Goal: Contribute content

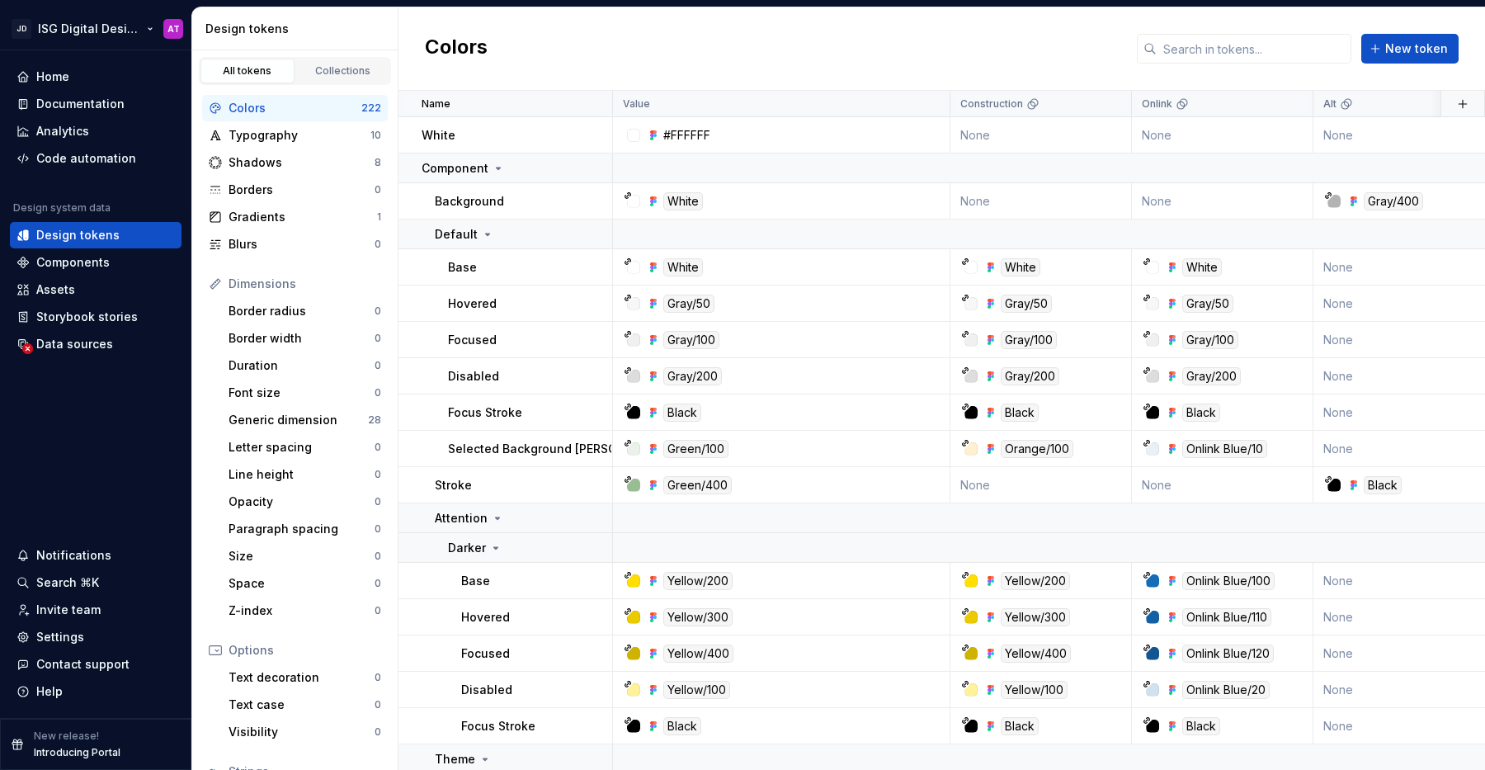
click at [128, 28] on html "JD ISG Digital Design System AT Home Documentation Analytics Code automation De…" at bounding box center [742, 385] width 1485 height 770
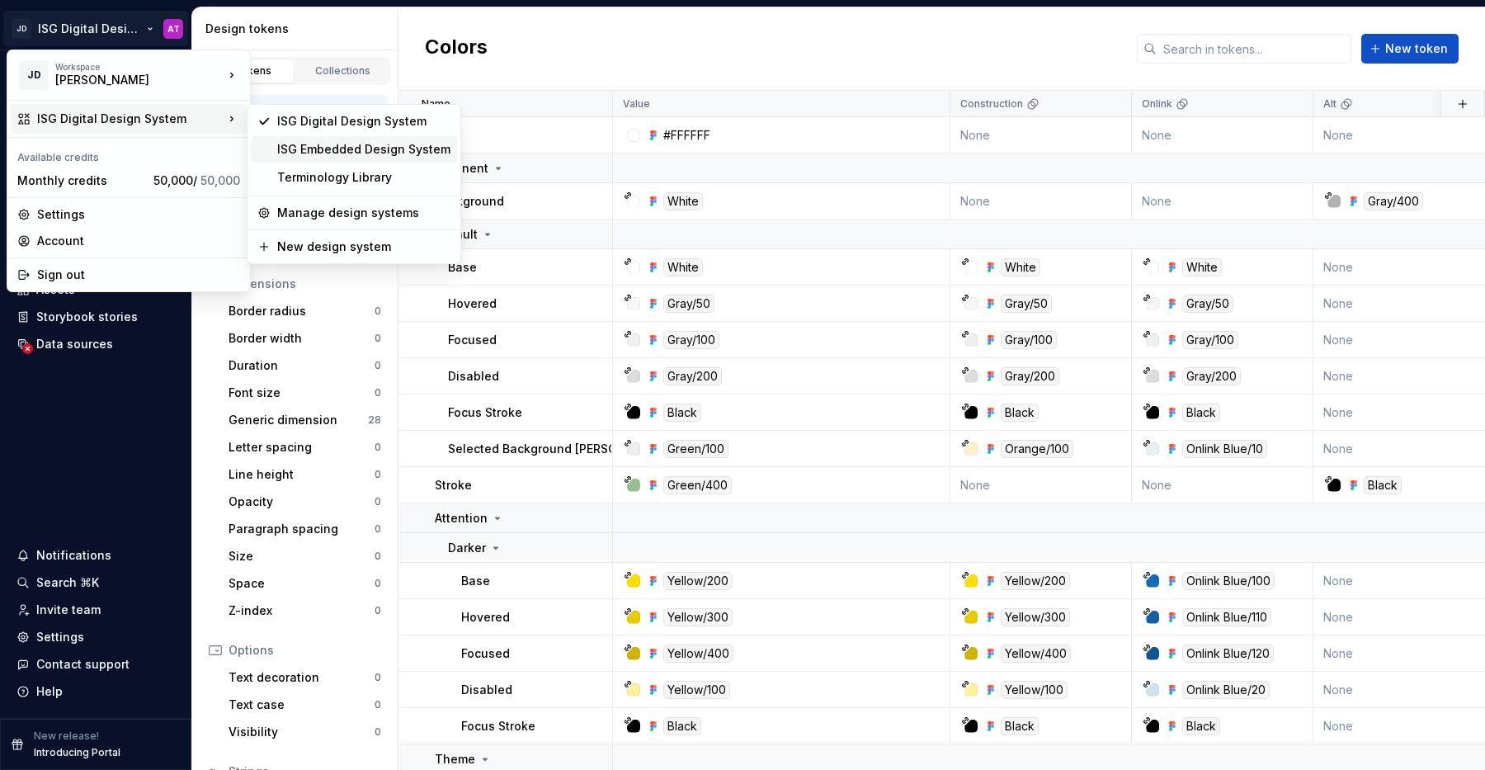
click at [335, 159] on div "ISG Embedded Design System" at bounding box center [354, 149] width 206 height 26
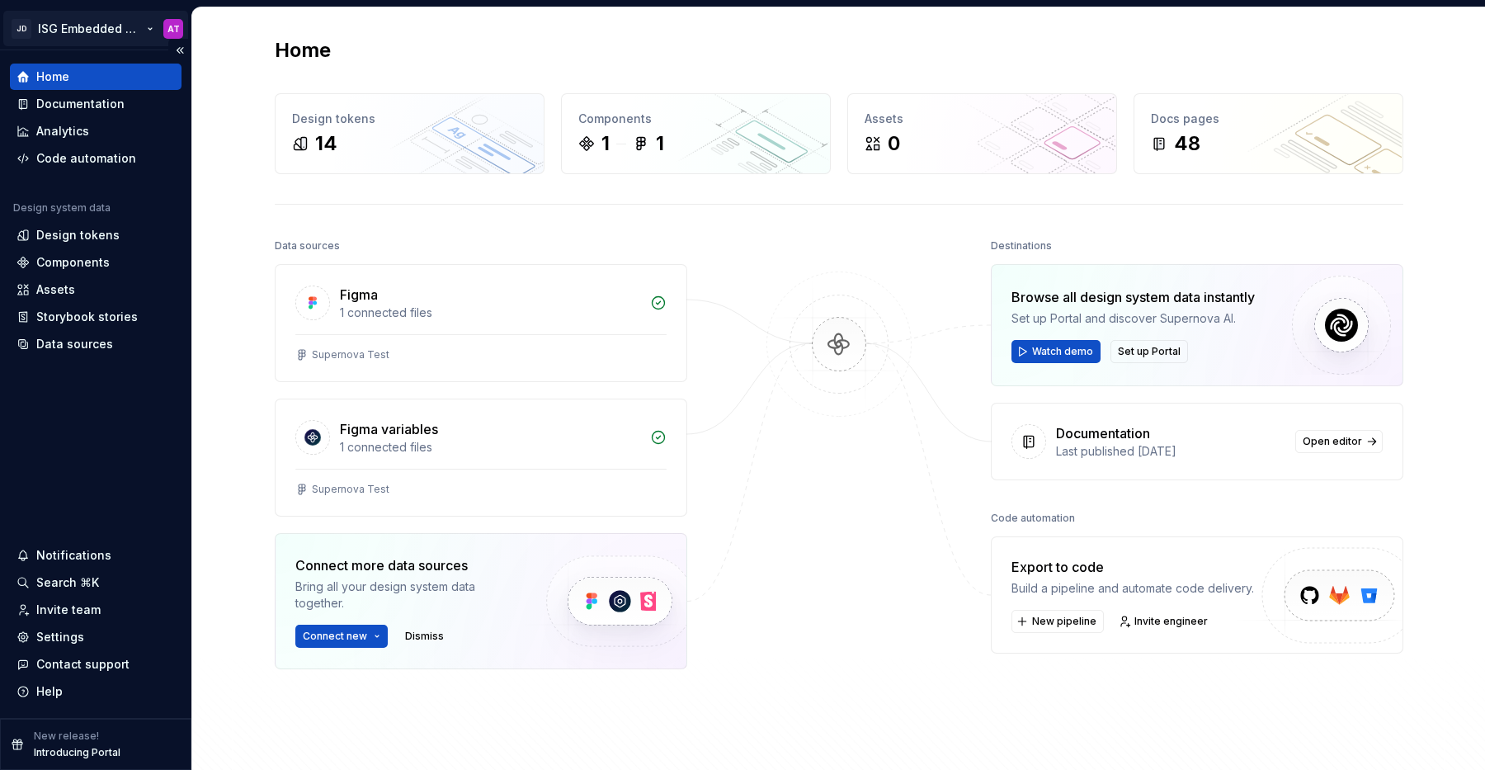
click at [147, 26] on html "JD ISG Embedded Design System AT Home Documentation Analytics Code automation D…" at bounding box center [742, 385] width 1485 height 770
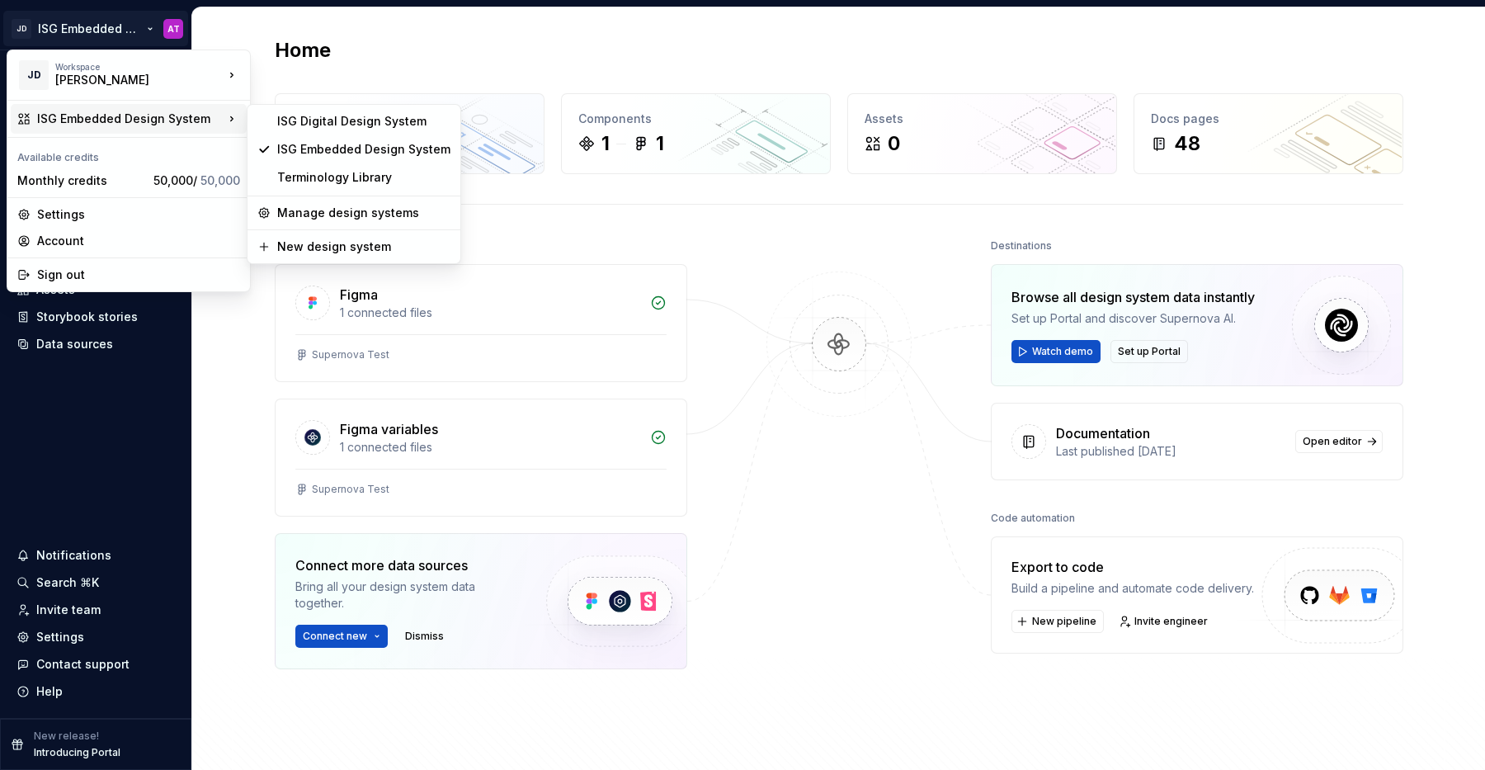
click at [491, 32] on html "JD ISG Embedded Design System AT Home Documentation Analytics Code automation D…" at bounding box center [742, 385] width 1485 height 770
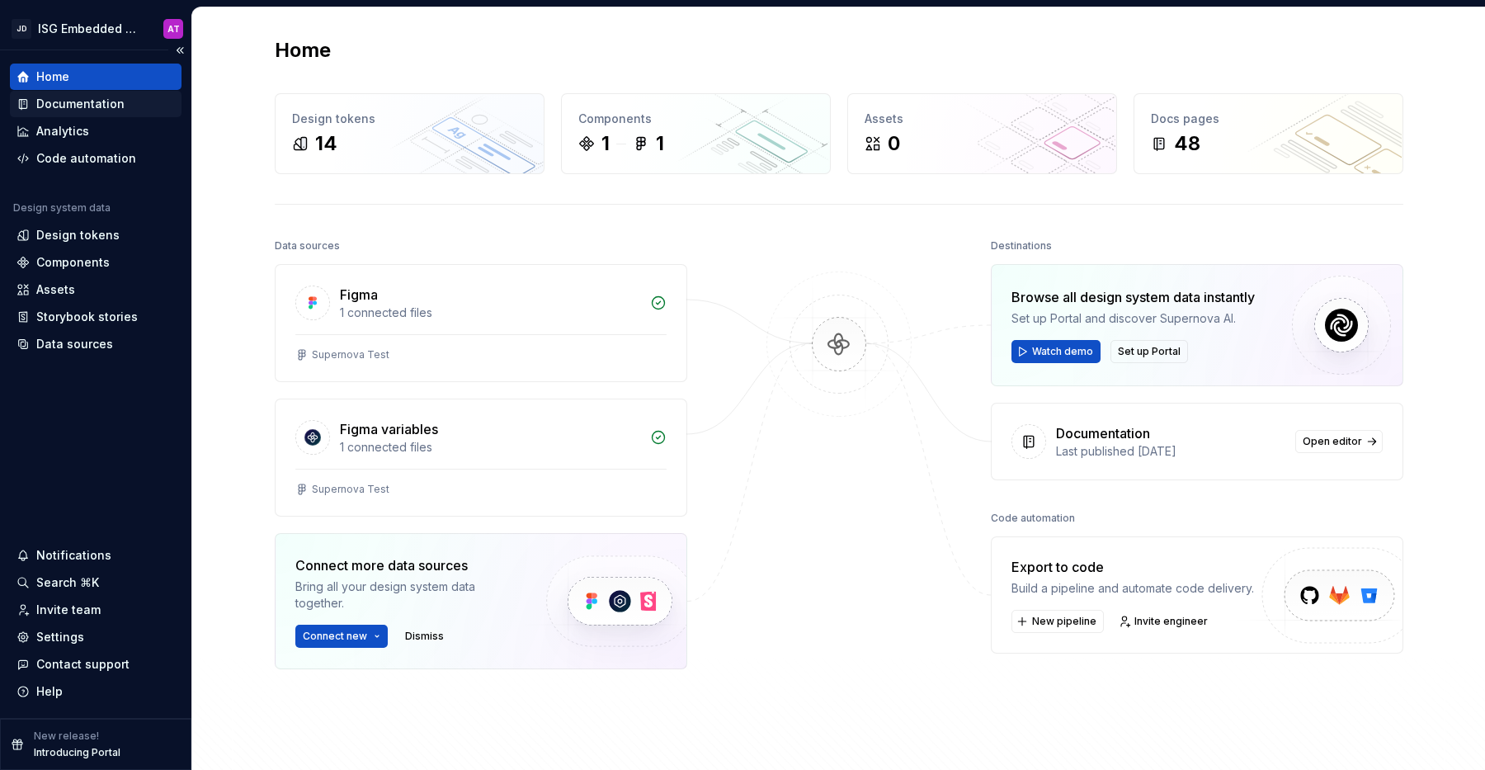
click at [127, 108] on div "Documentation" at bounding box center [96, 104] width 158 height 17
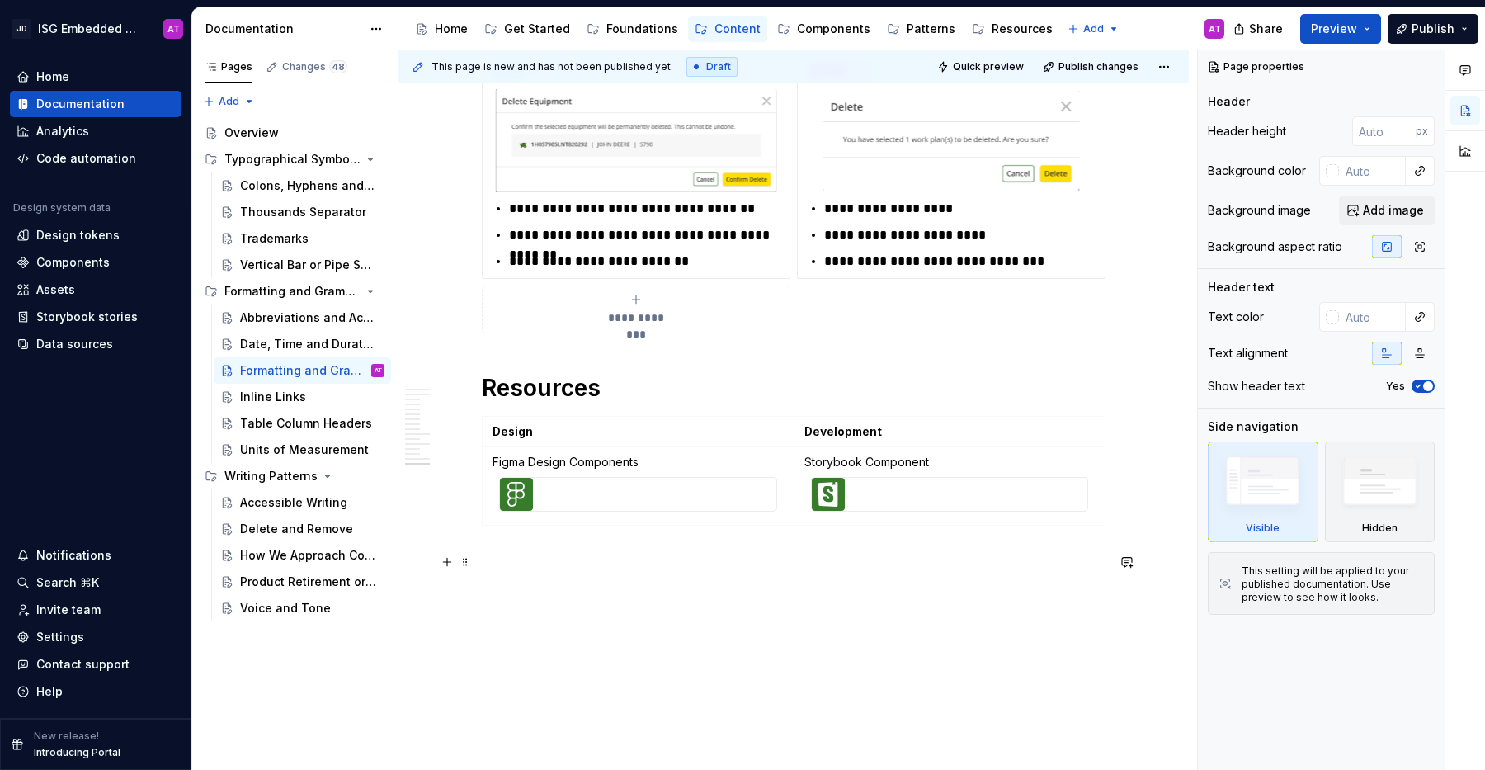
scroll to position [4075, 0]
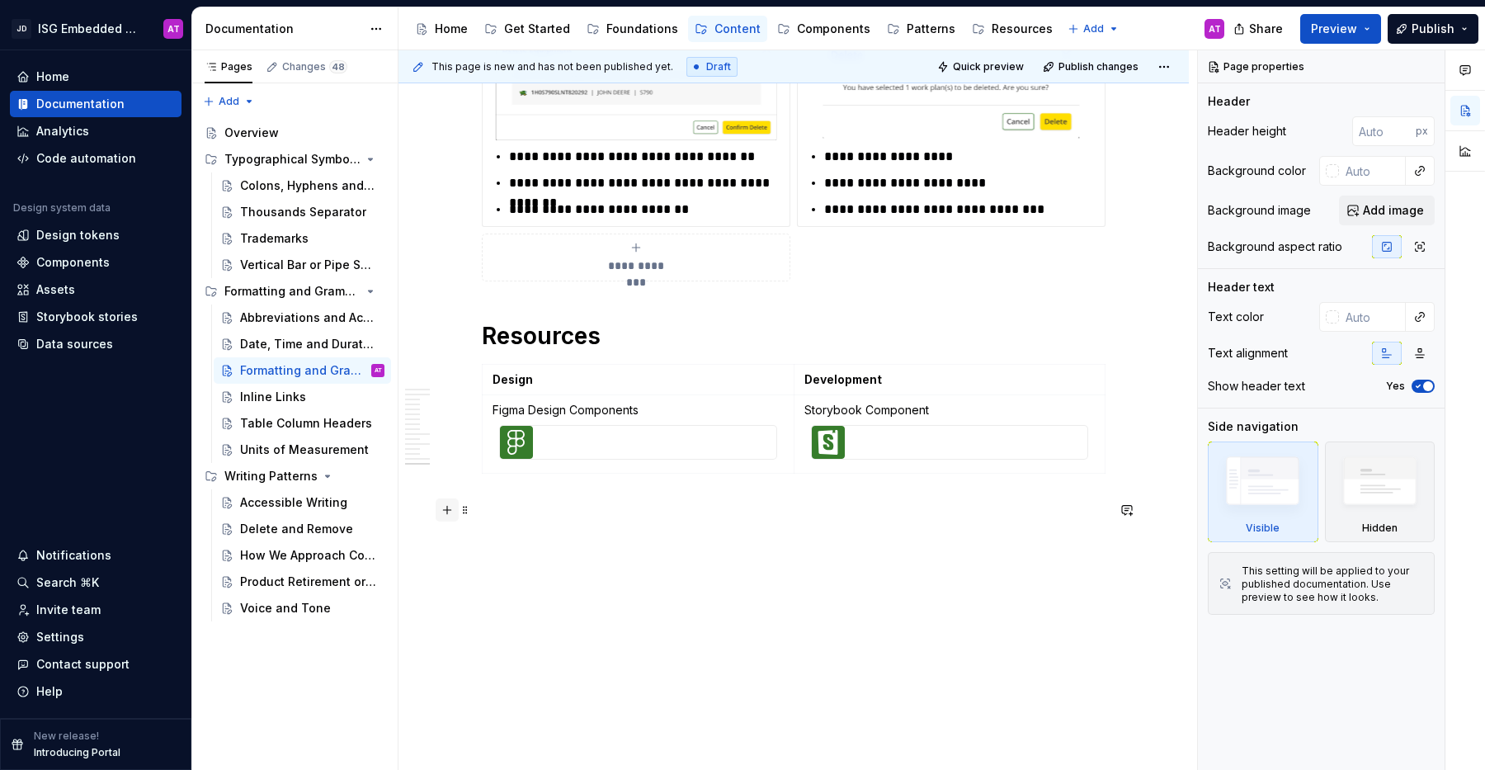
click at [449, 514] on button "button" at bounding box center [447, 509] width 23 height 23
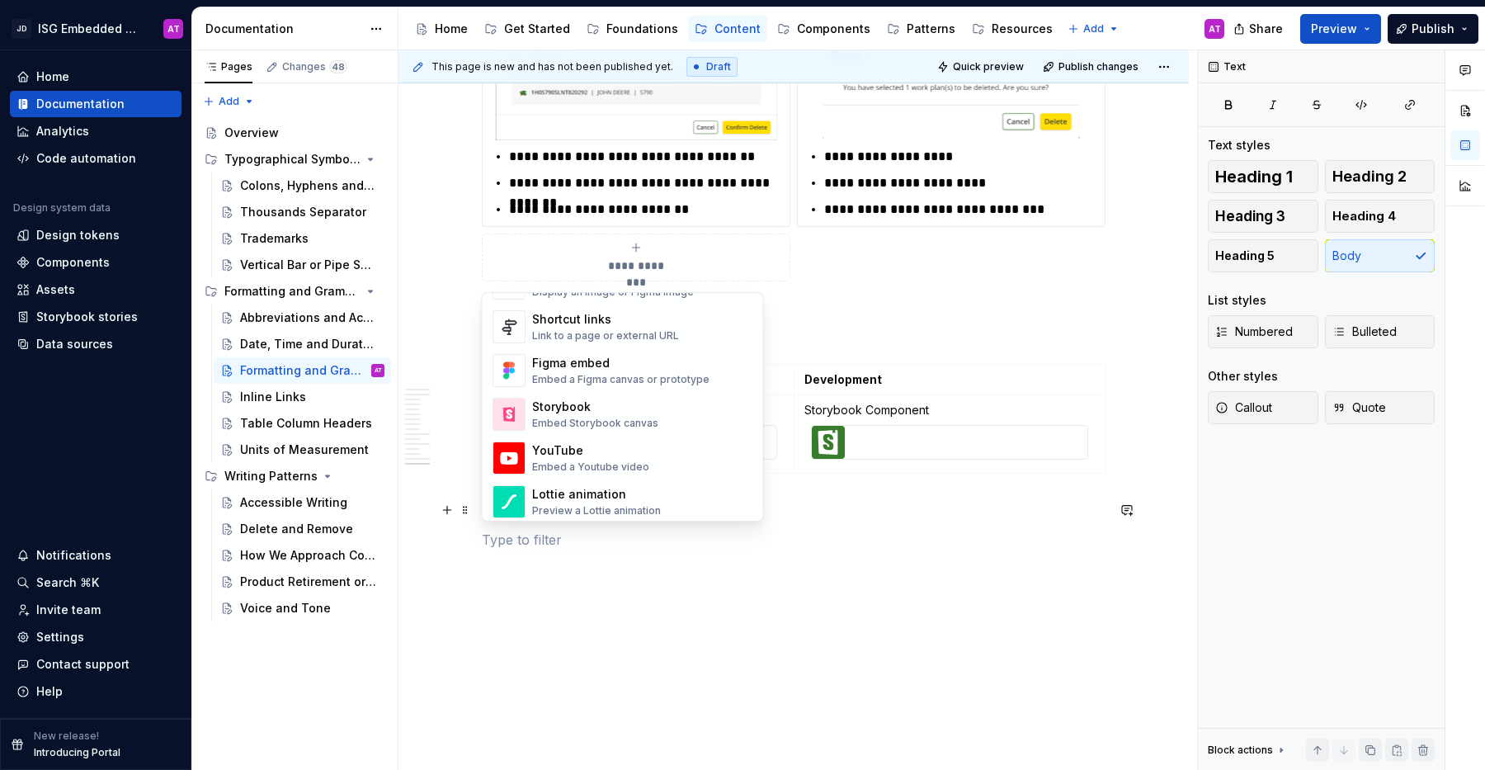
scroll to position [790, 0]
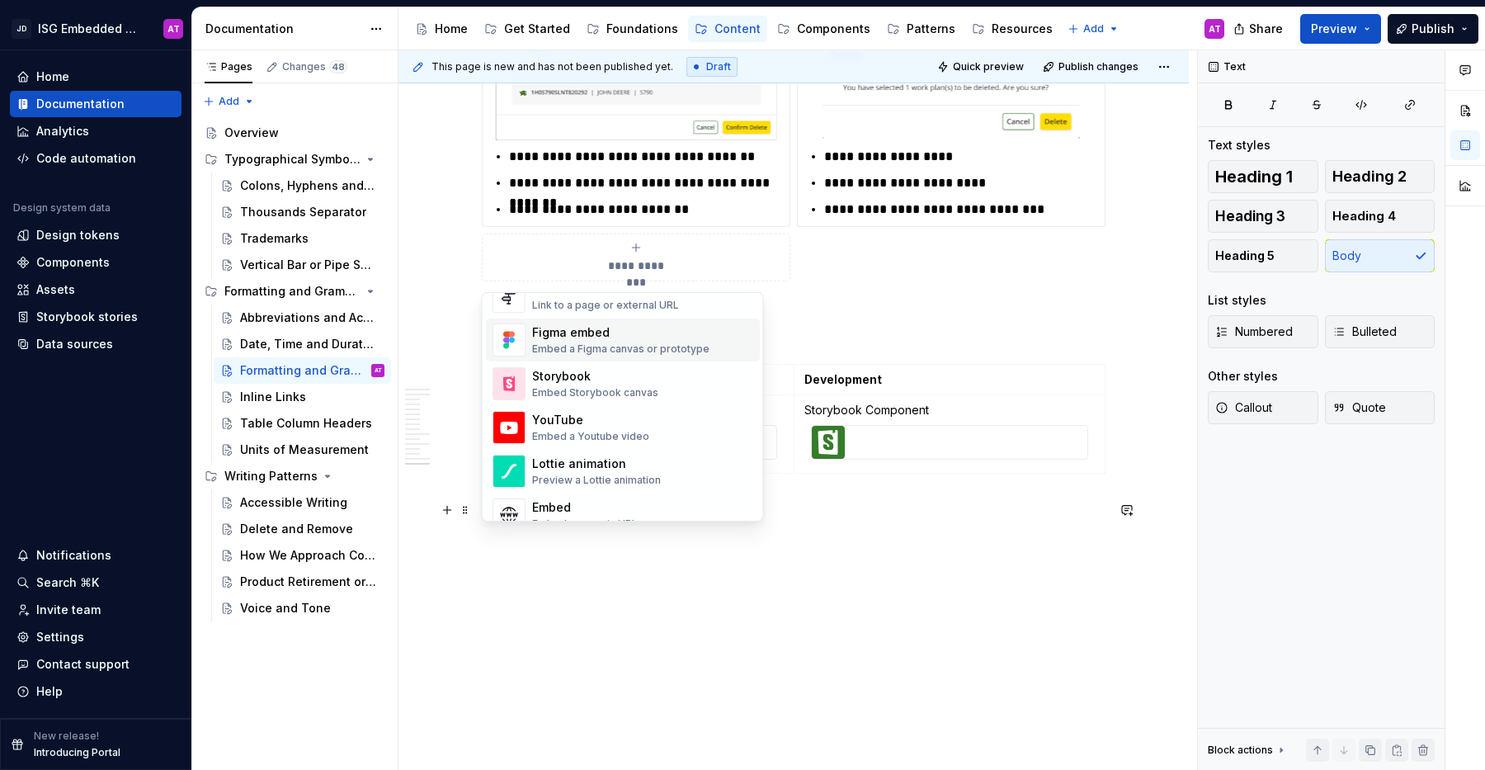
click at [627, 351] on div "Embed a Figma canvas or prototype" at bounding box center [620, 348] width 177 height 13
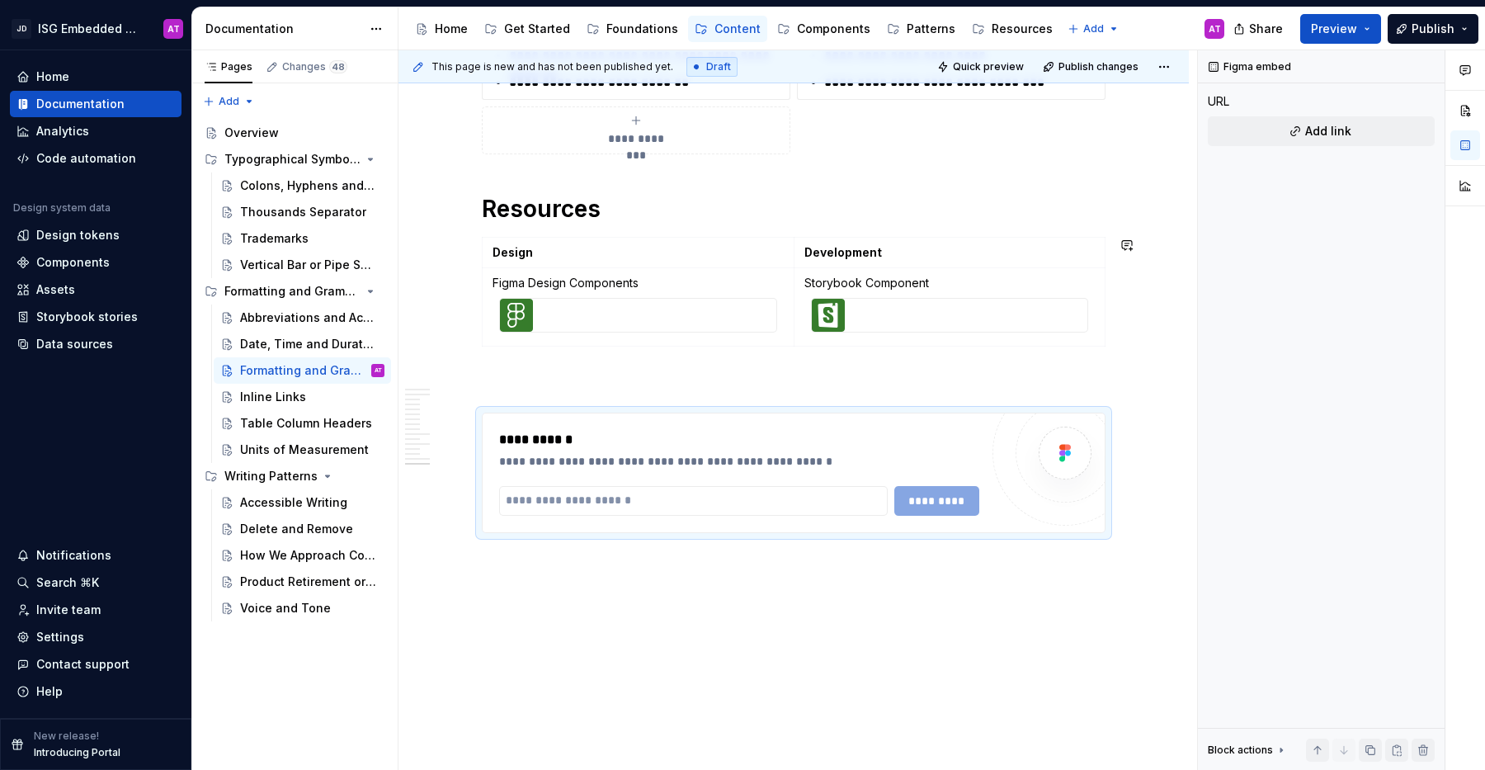
scroll to position [4215, 0]
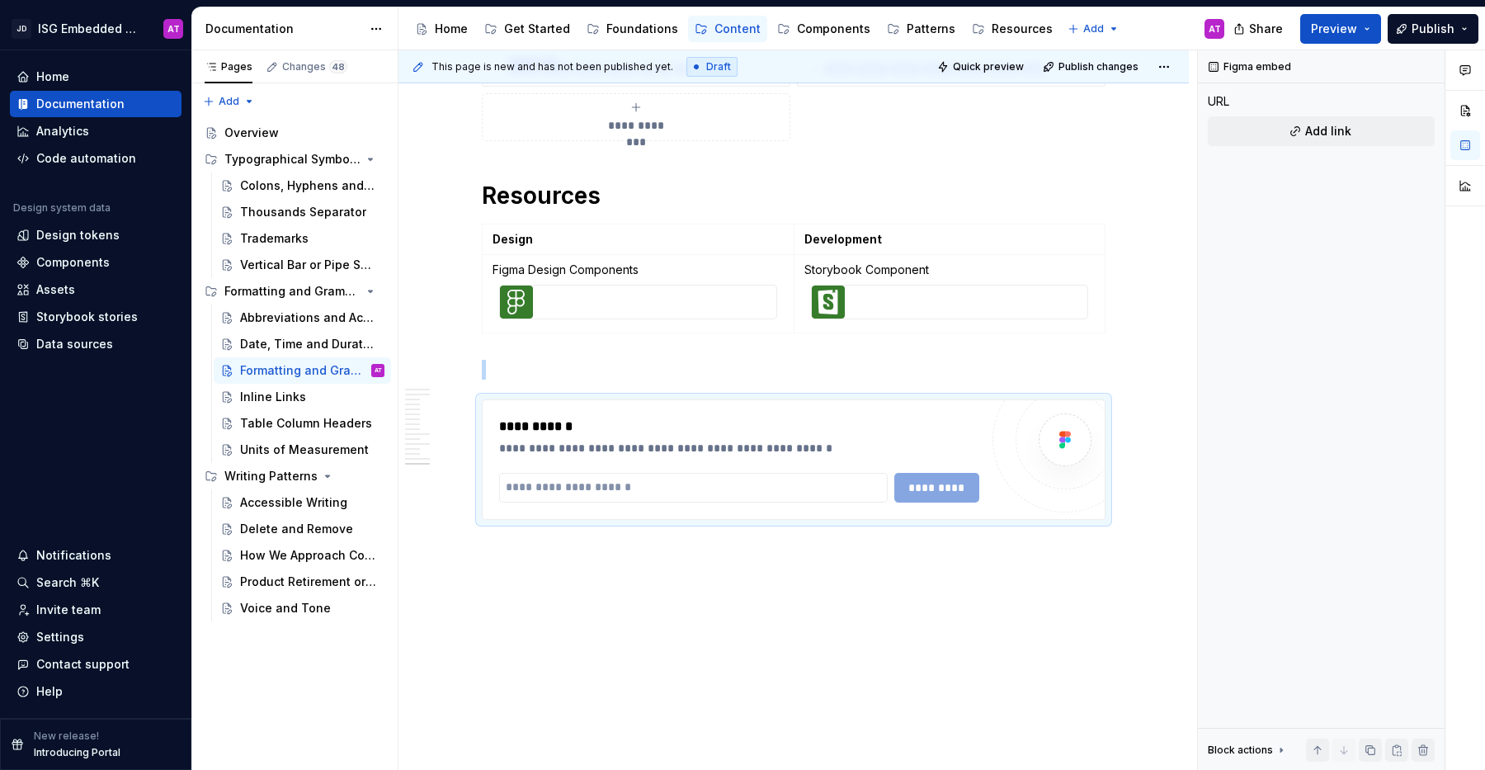
type textarea "*"
click at [695, 487] on input "text" at bounding box center [693, 488] width 389 height 30
paste input "**********"
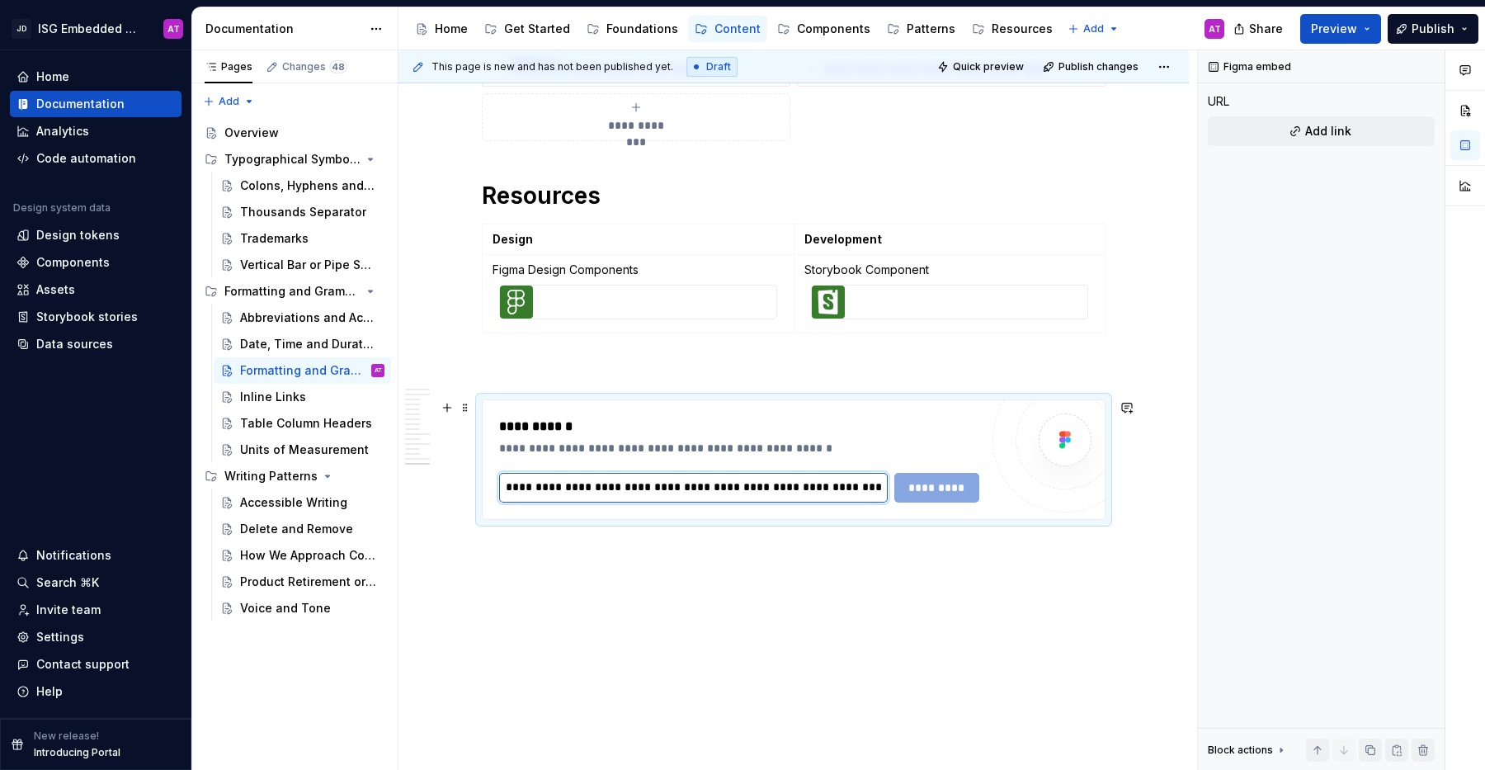
scroll to position [0, 394]
type input "**********"
click at [941, 488] on span "*********" at bounding box center [937, 487] width 64 height 17
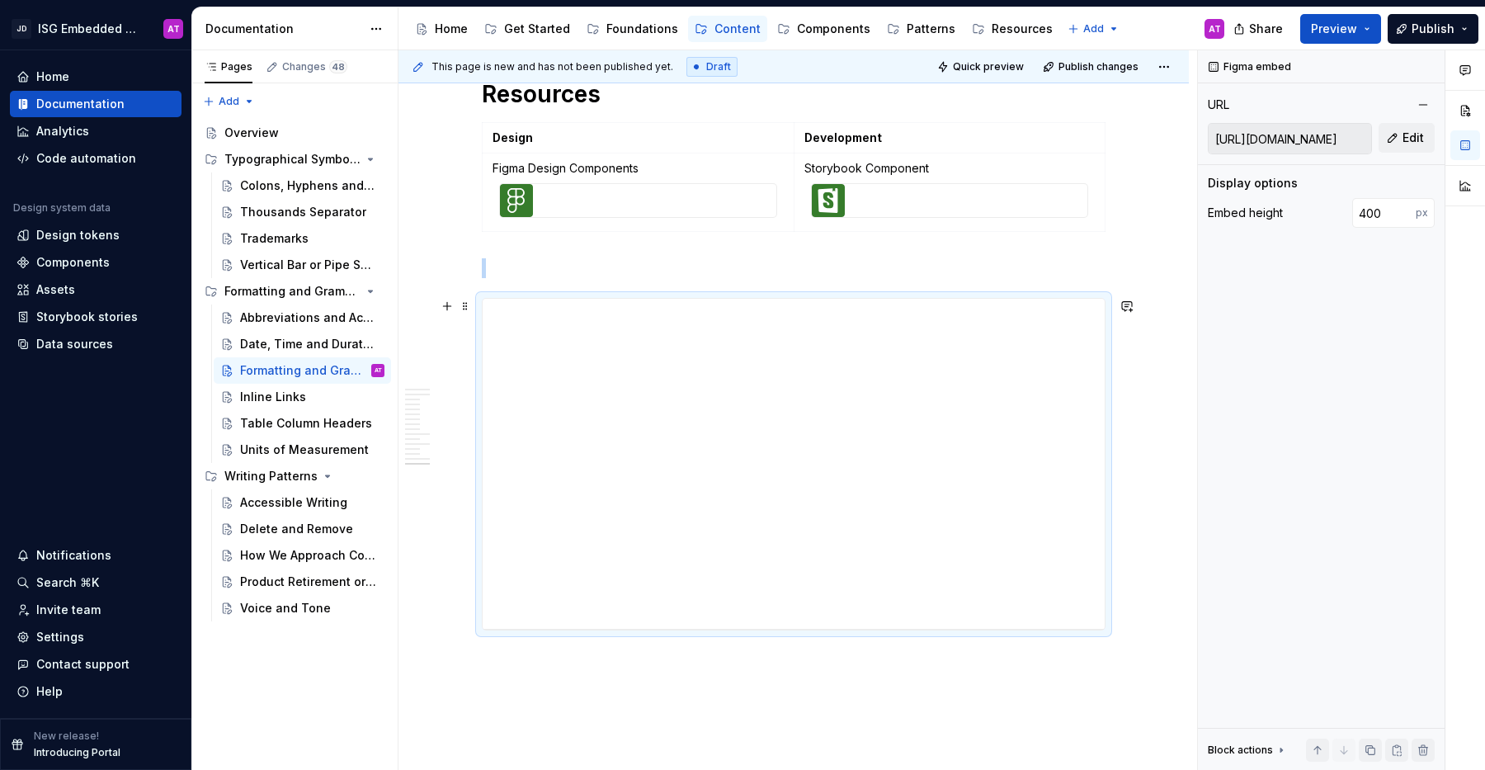
scroll to position [4427, 0]
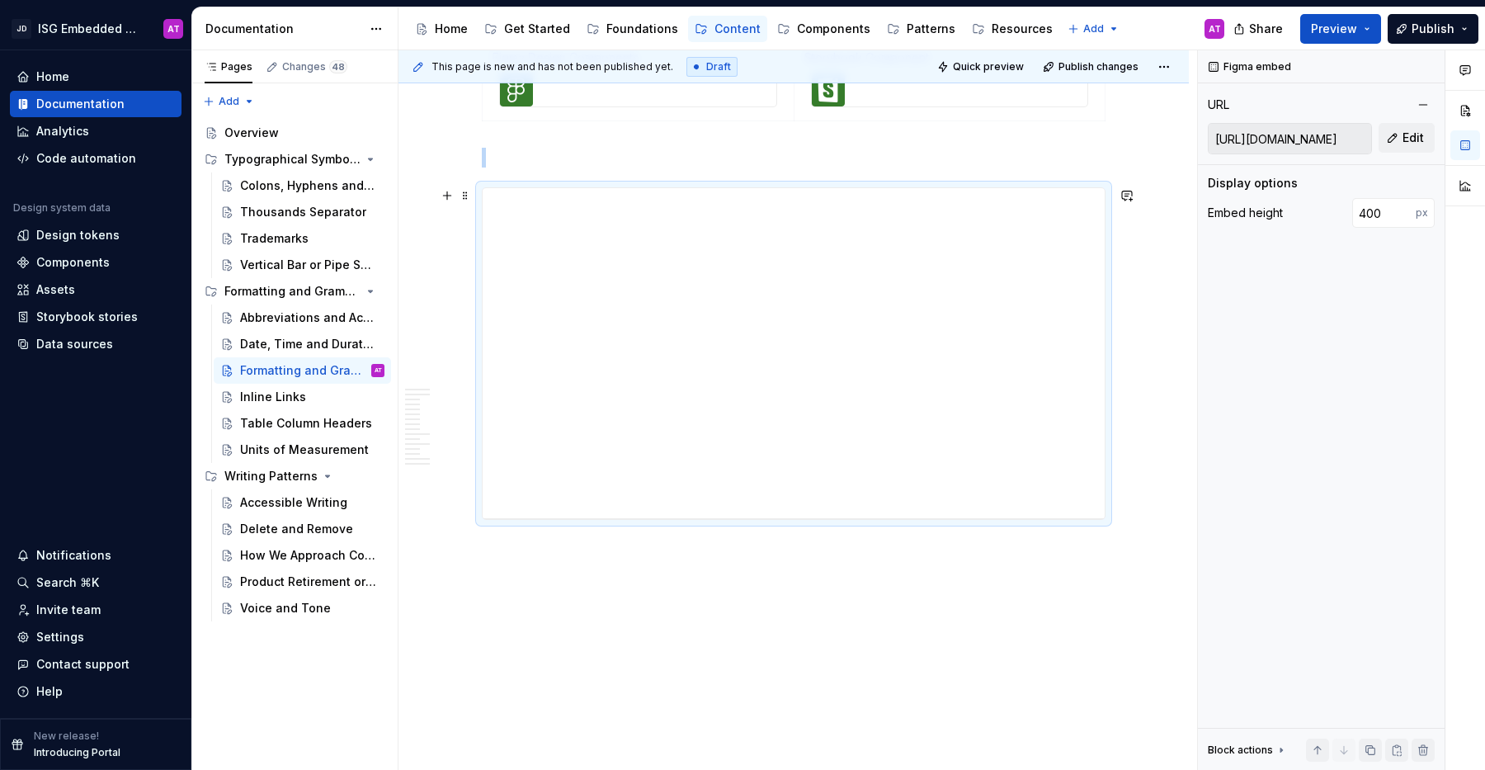
click at [1375, 31] on button "Preview" at bounding box center [1340, 29] width 81 height 30
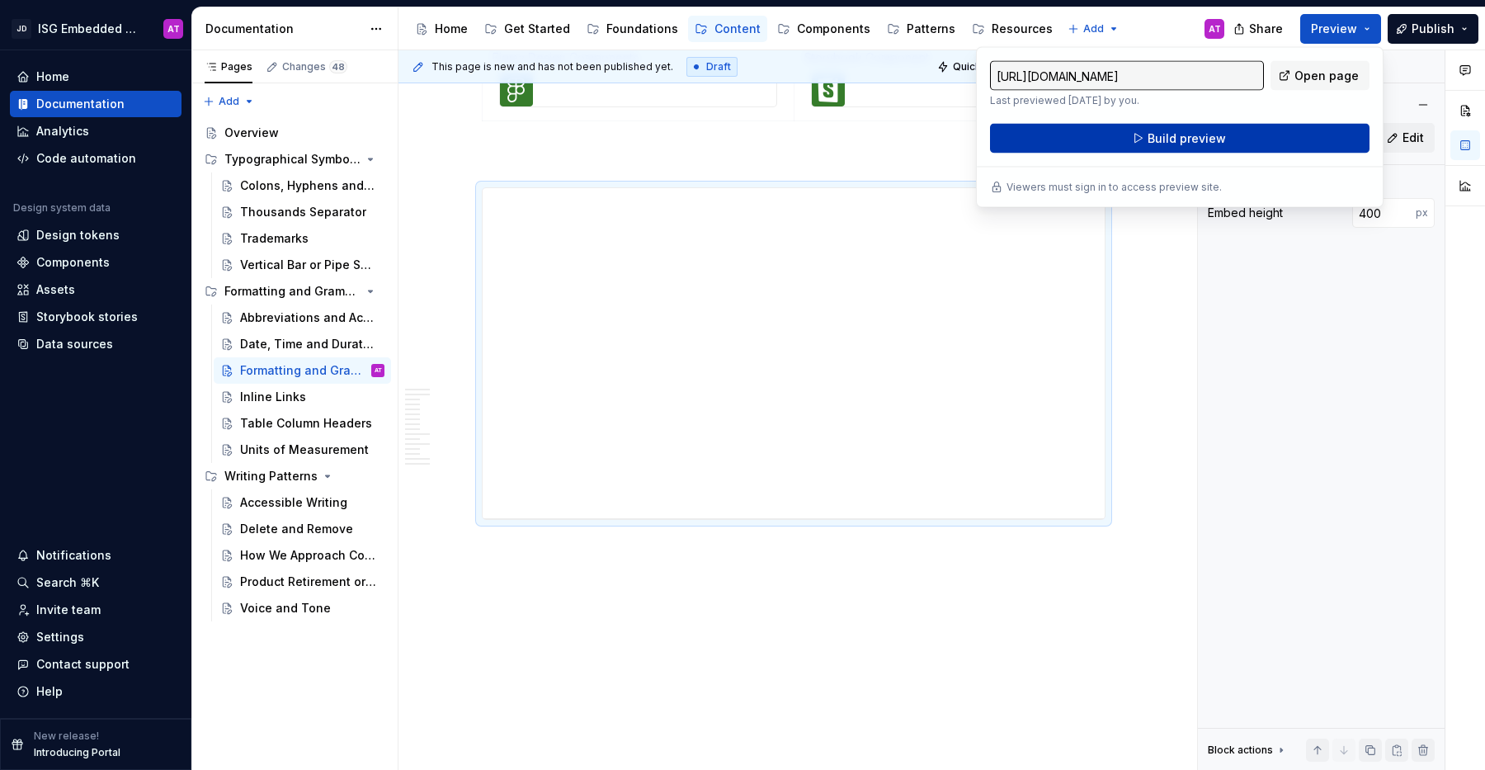
click at [1303, 140] on button "Build preview" at bounding box center [1180, 139] width 380 height 30
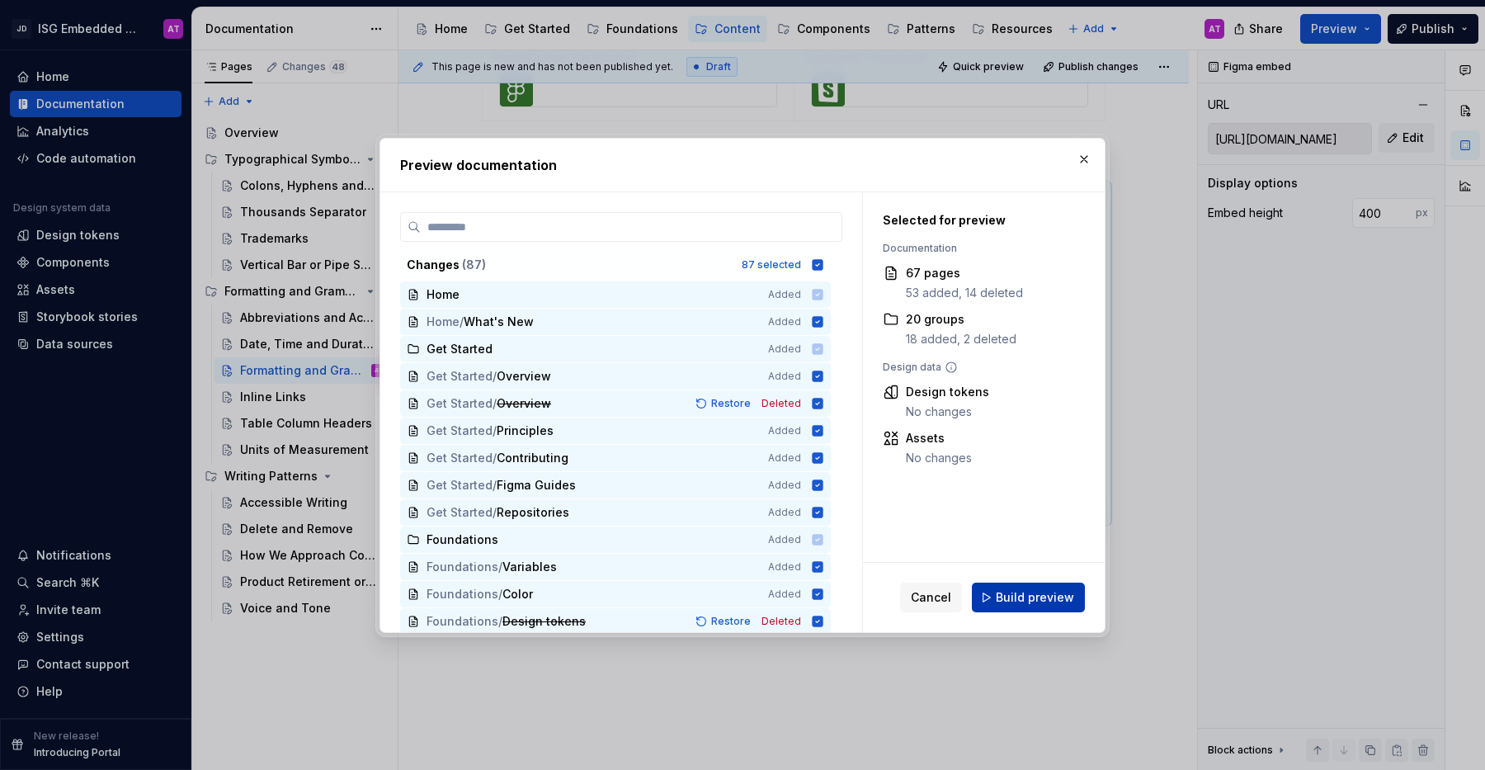
click at [1035, 596] on span "Build preview" at bounding box center [1035, 597] width 78 height 17
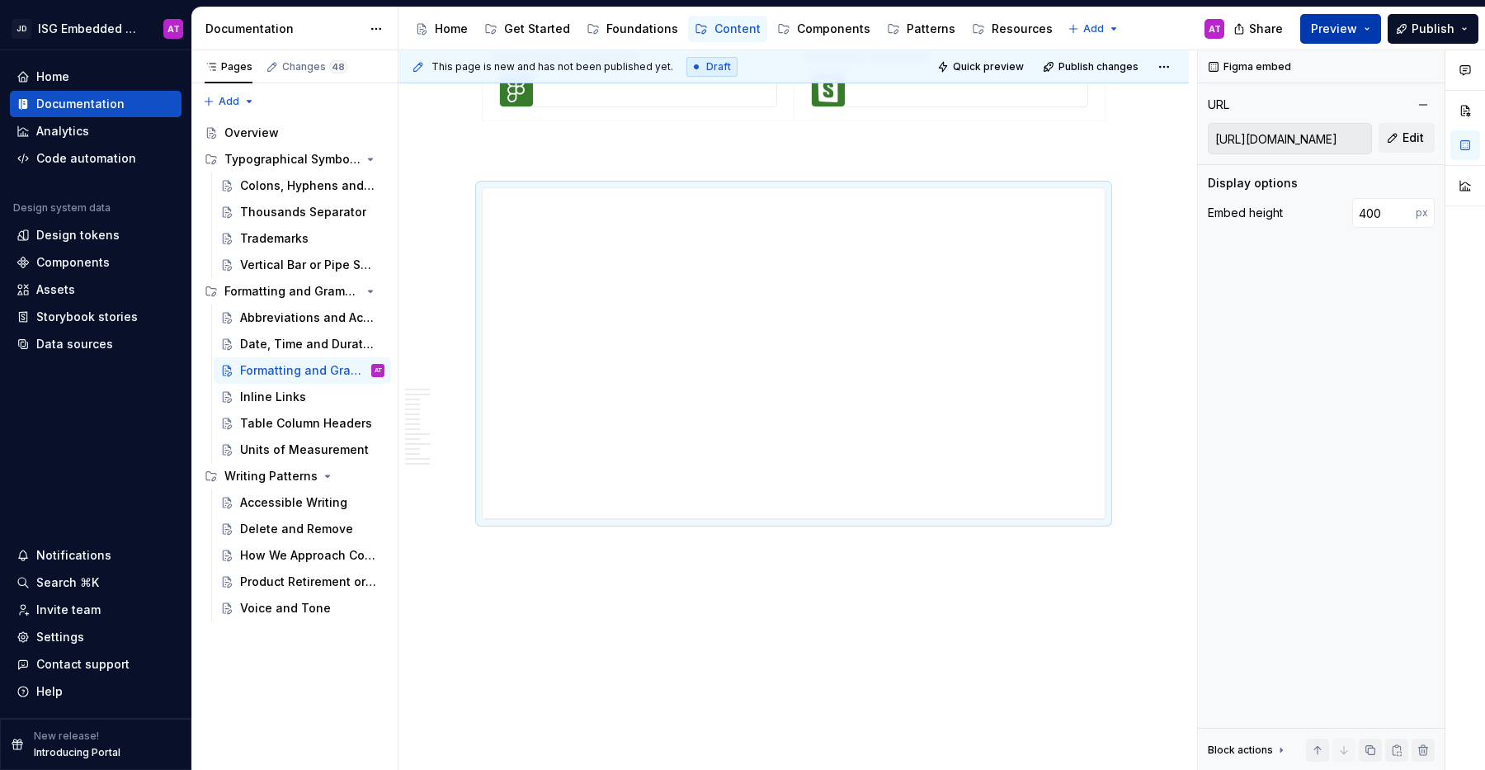
click at [1370, 29] on button "Preview" at bounding box center [1340, 29] width 81 height 30
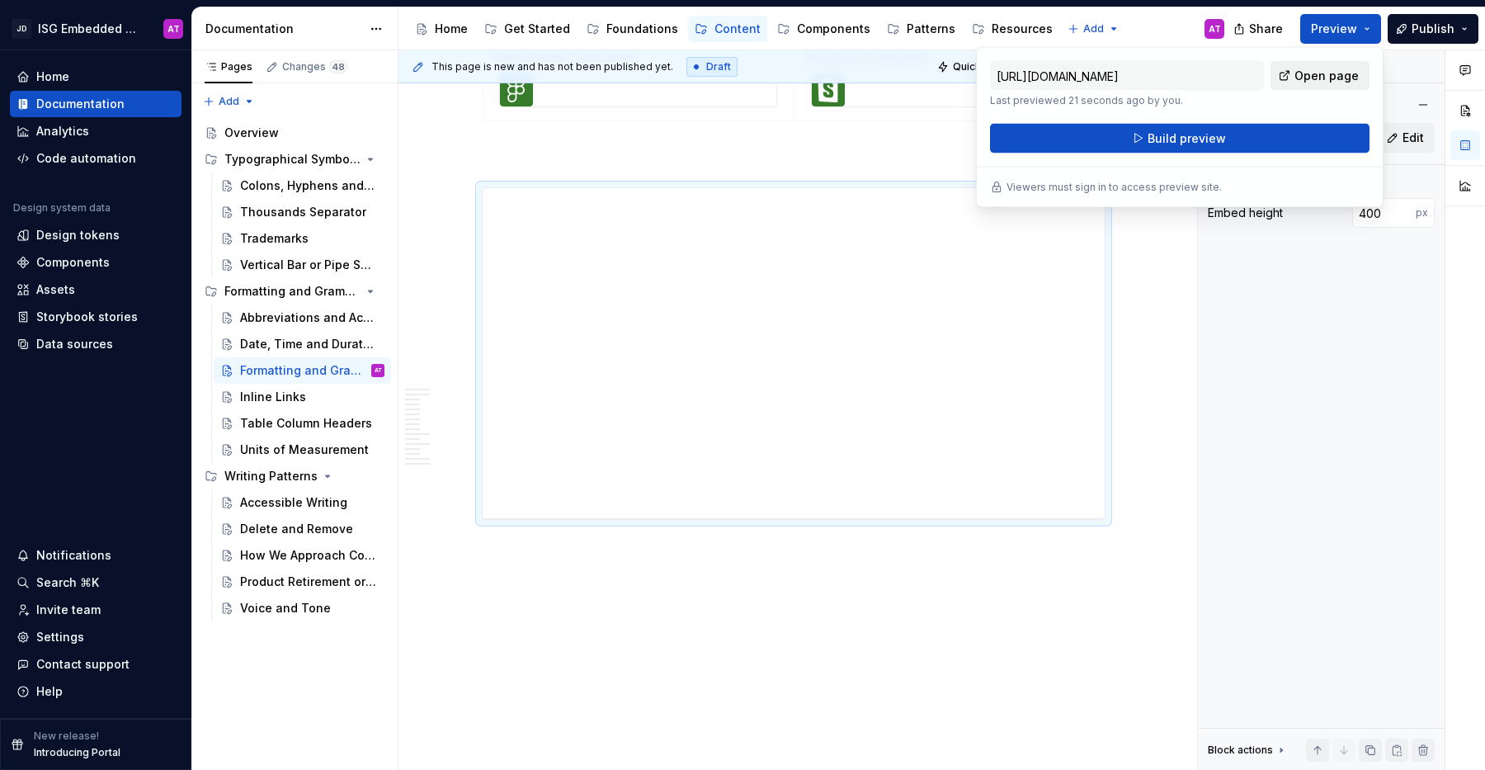
click at [1341, 77] on span "Open page" at bounding box center [1327, 76] width 64 height 17
click at [1260, 132] on button "Build preview" at bounding box center [1180, 139] width 380 height 30
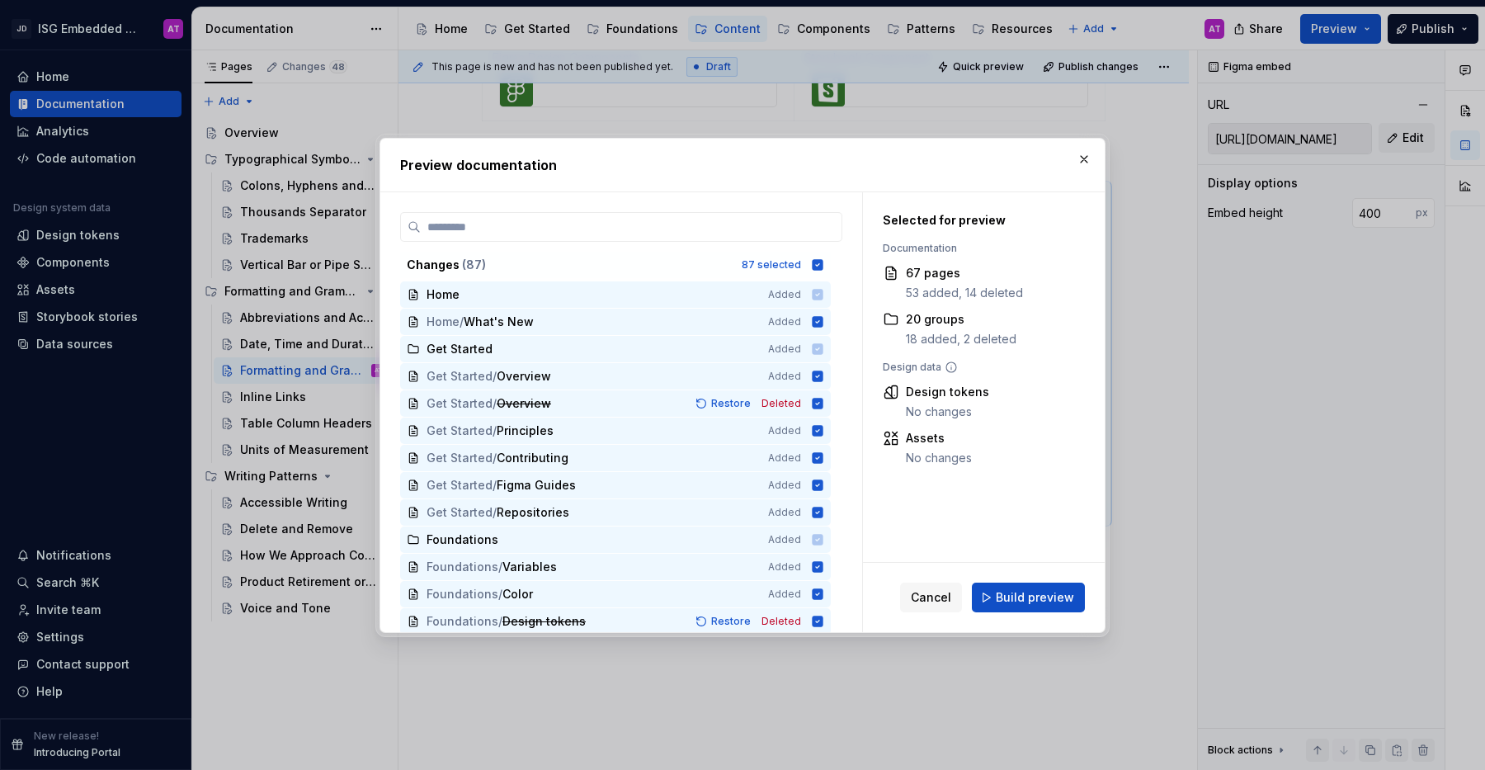
click at [1042, 594] on span "Build preview" at bounding box center [1035, 597] width 78 height 17
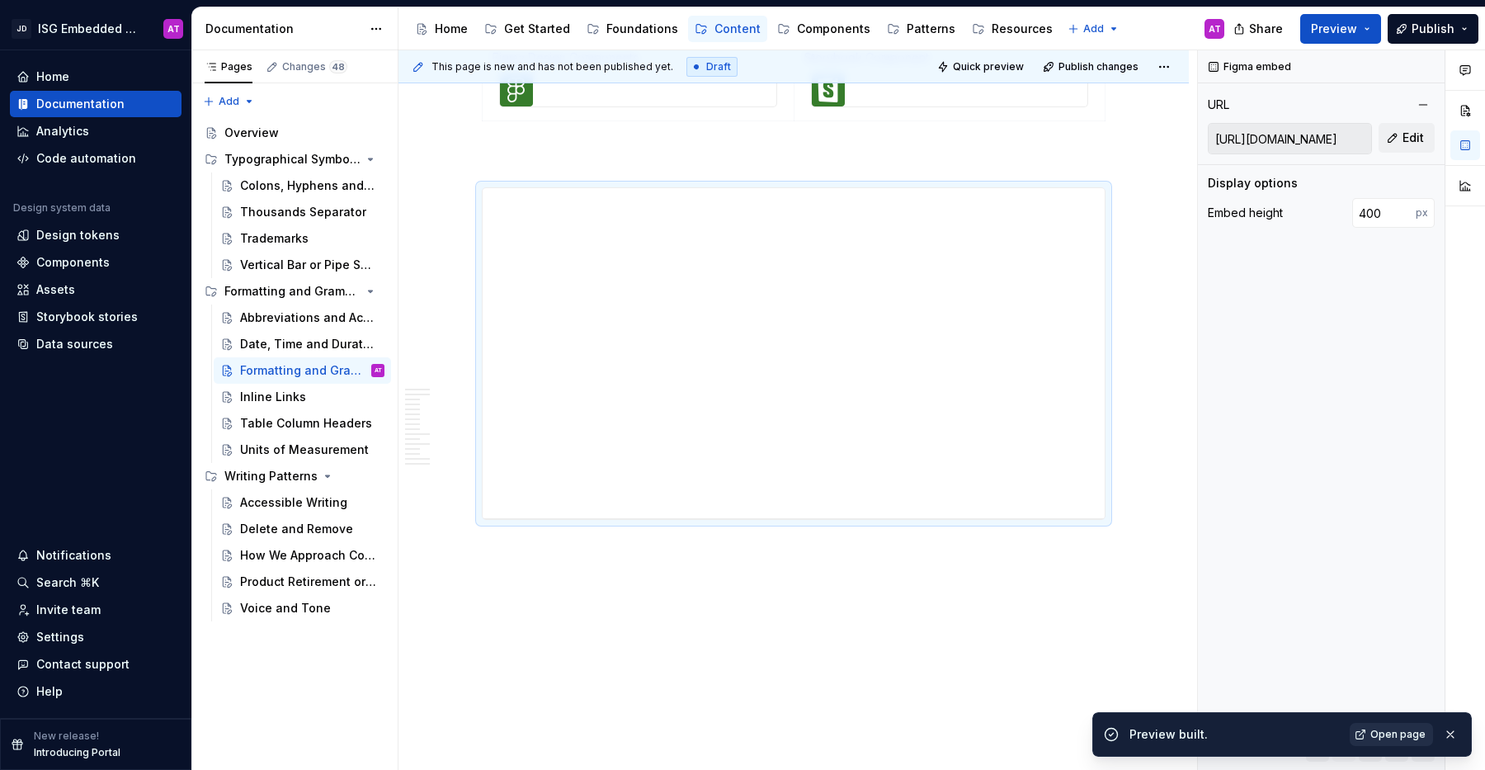
click at [1390, 738] on span "Open page" at bounding box center [1397, 734] width 55 height 13
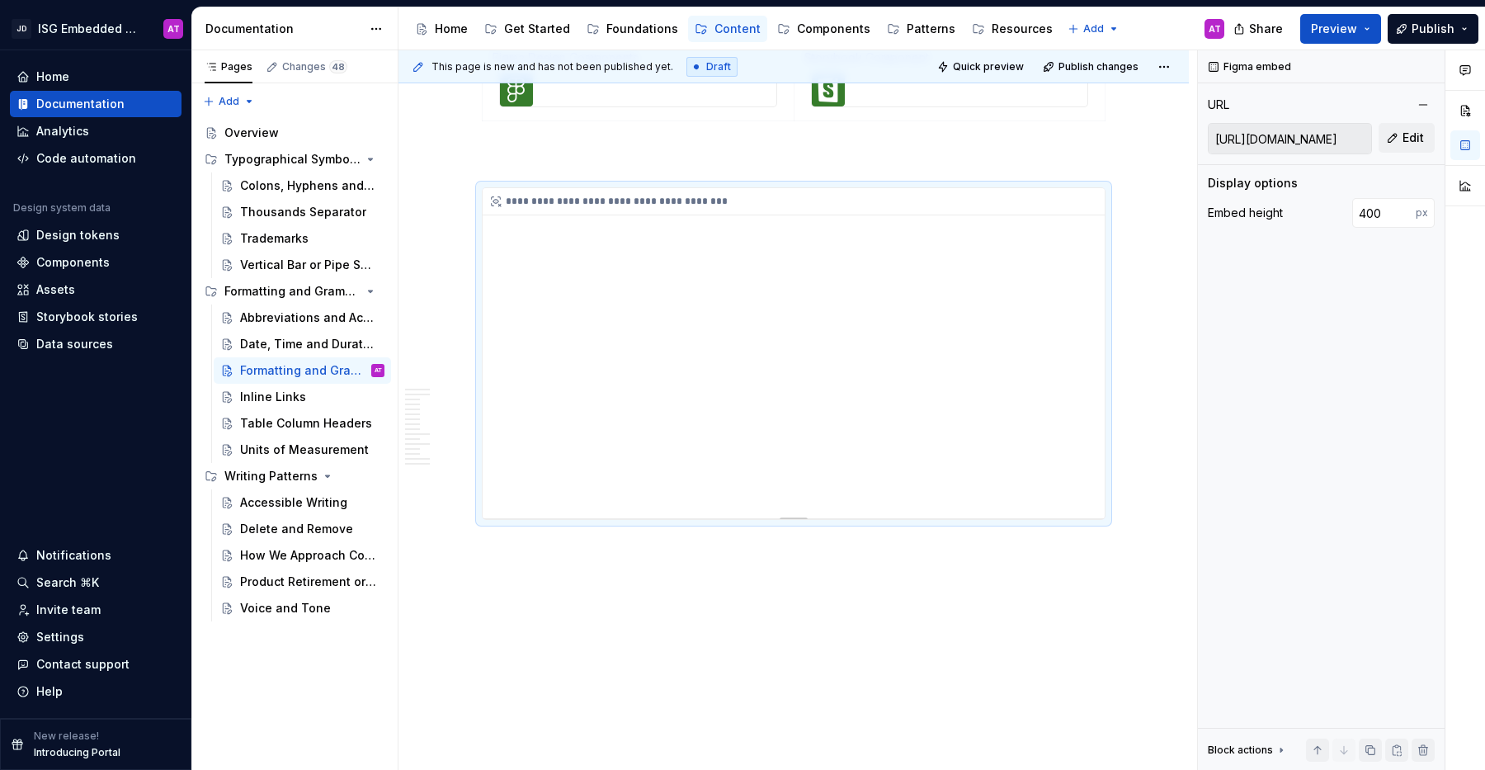
type textarea "*"
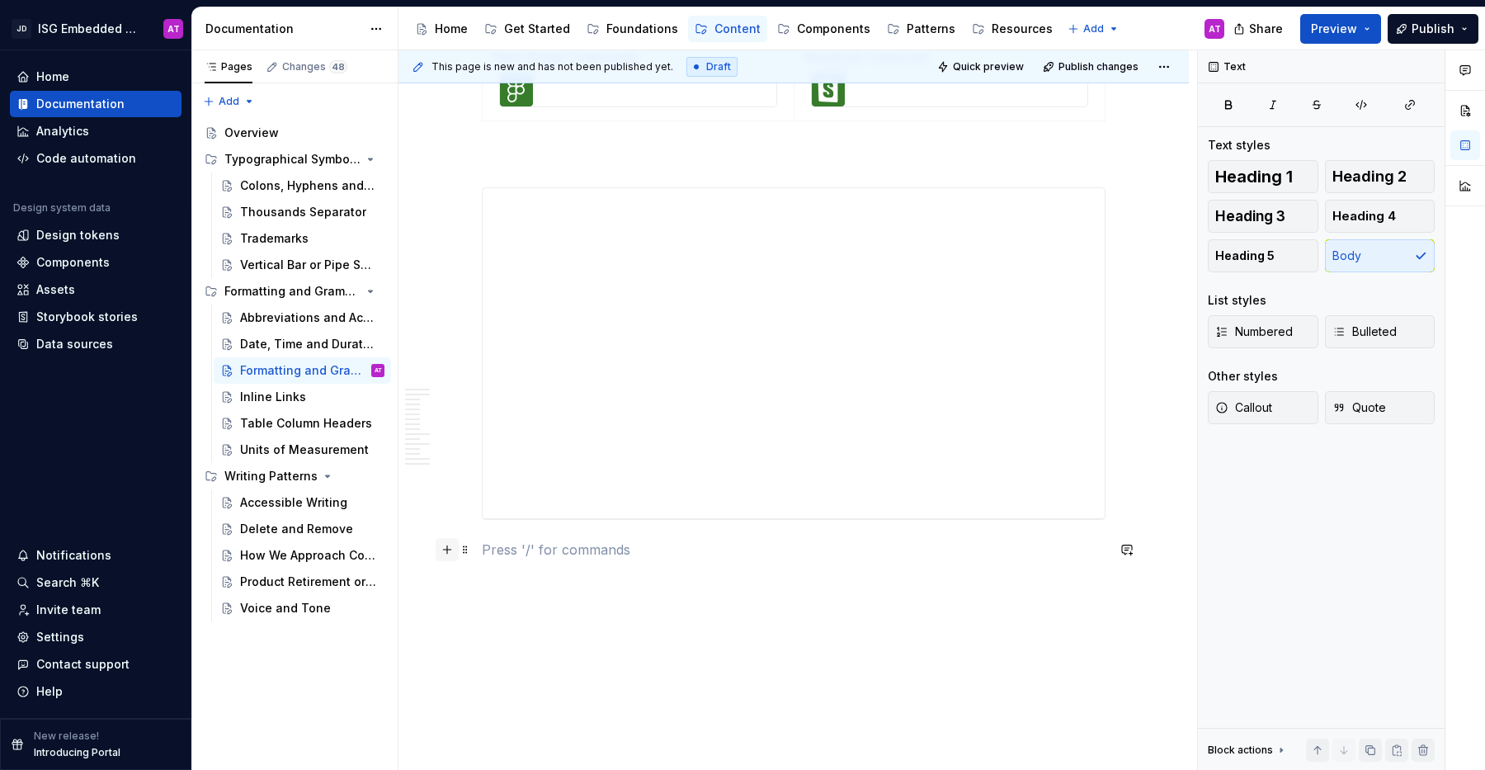
click at [448, 554] on button "button" at bounding box center [447, 549] width 23 height 23
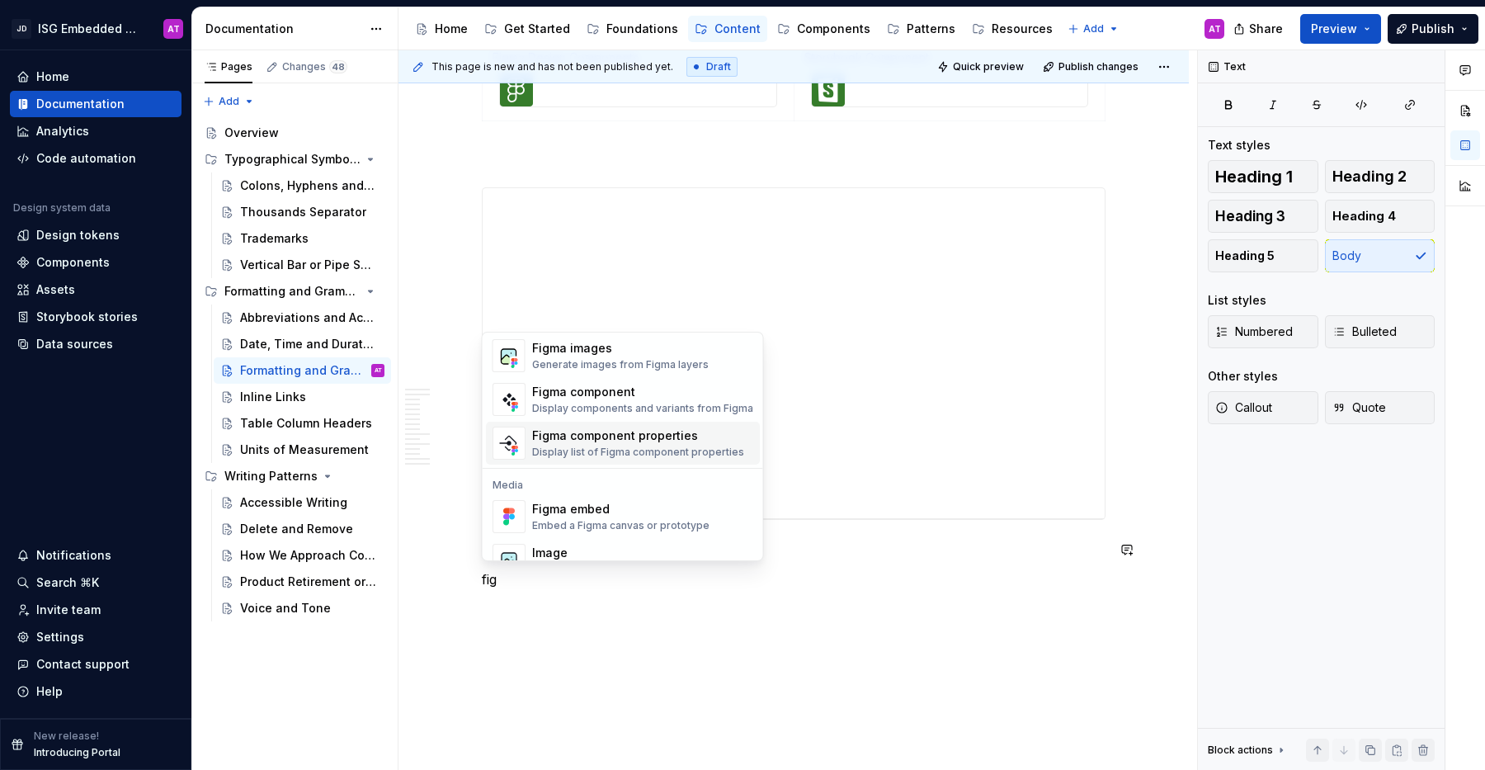
scroll to position [0, 0]
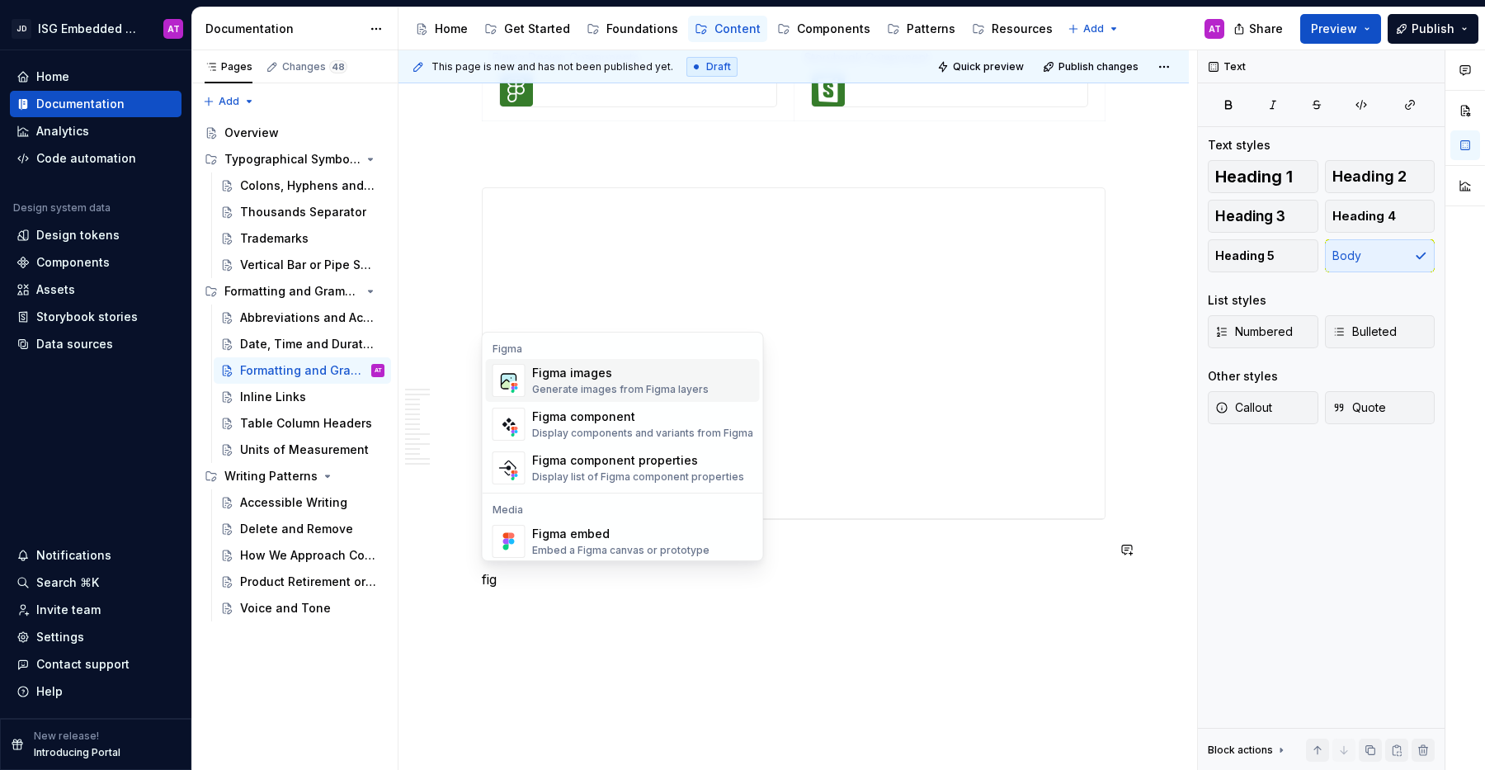
click at [643, 391] on div "Generate images from Figma layers" at bounding box center [620, 389] width 177 height 13
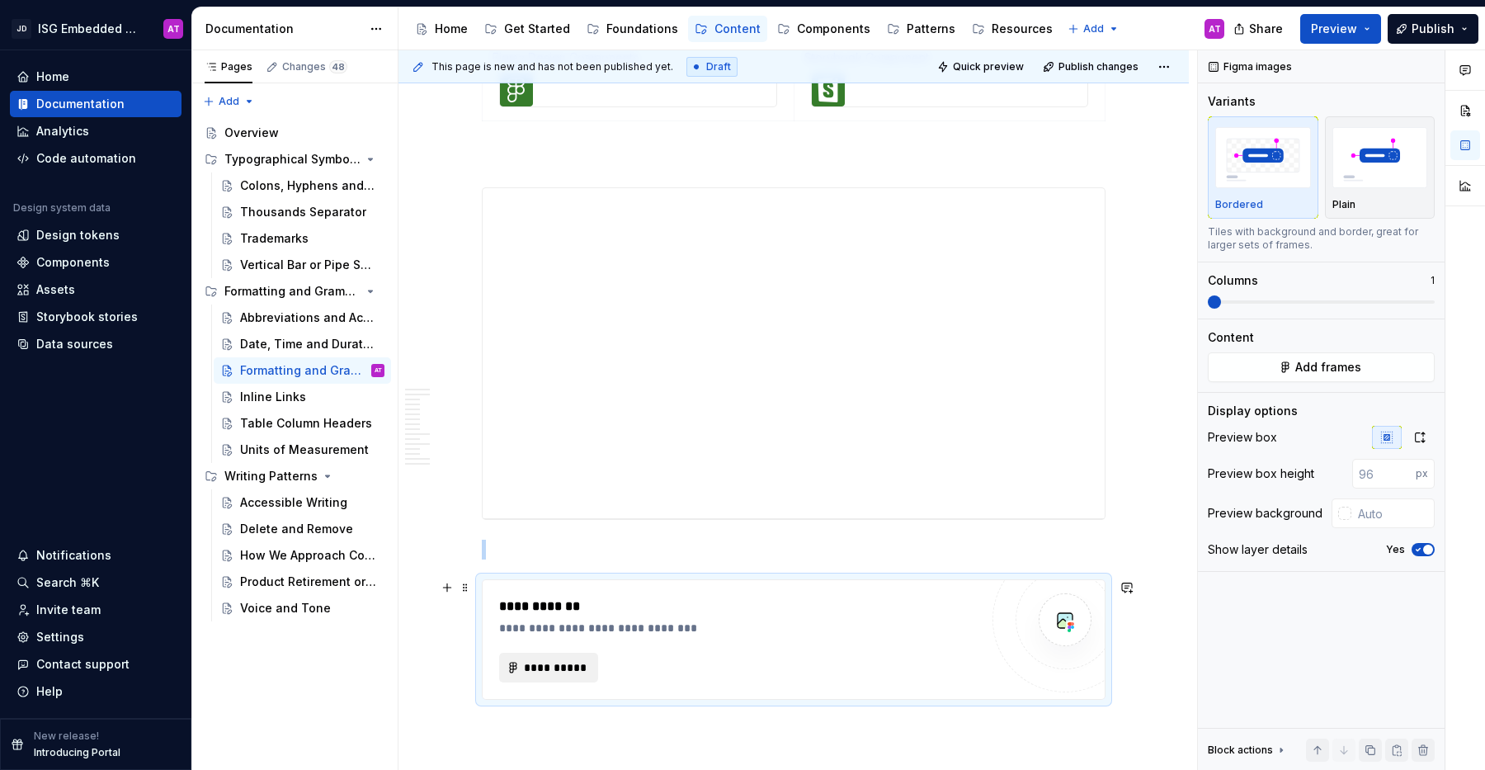
click at [573, 666] on span "**********" at bounding box center [555, 667] width 64 height 17
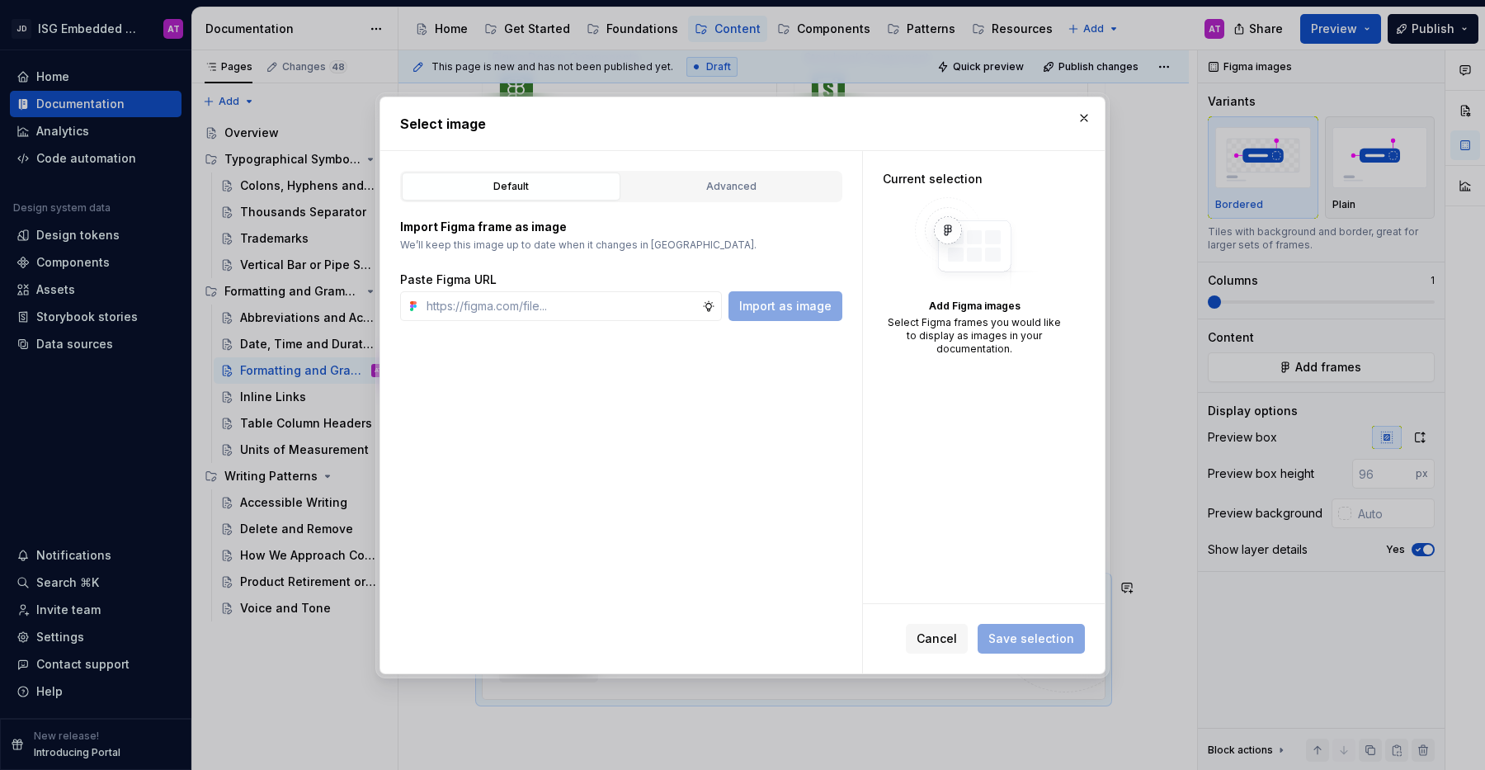
type textarea "*"
type input "[URL][DOMAIN_NAME]"
click at [820, 303] on span "Import as image" at bounding box center [785, 306] width 92 height 17
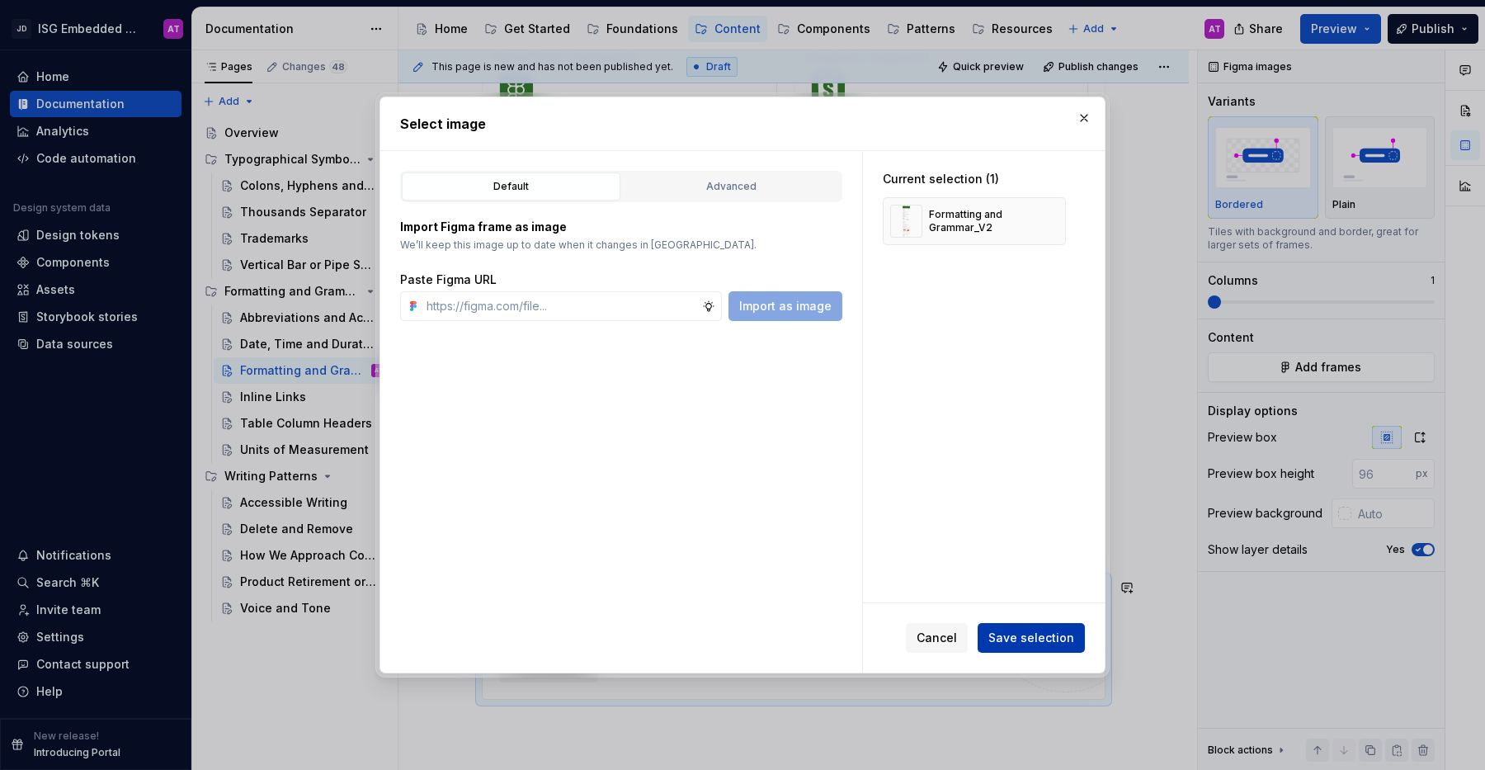
click at [1037, 634] on span "Save selection" at bounding box center [1031, 638] width 86 height 17
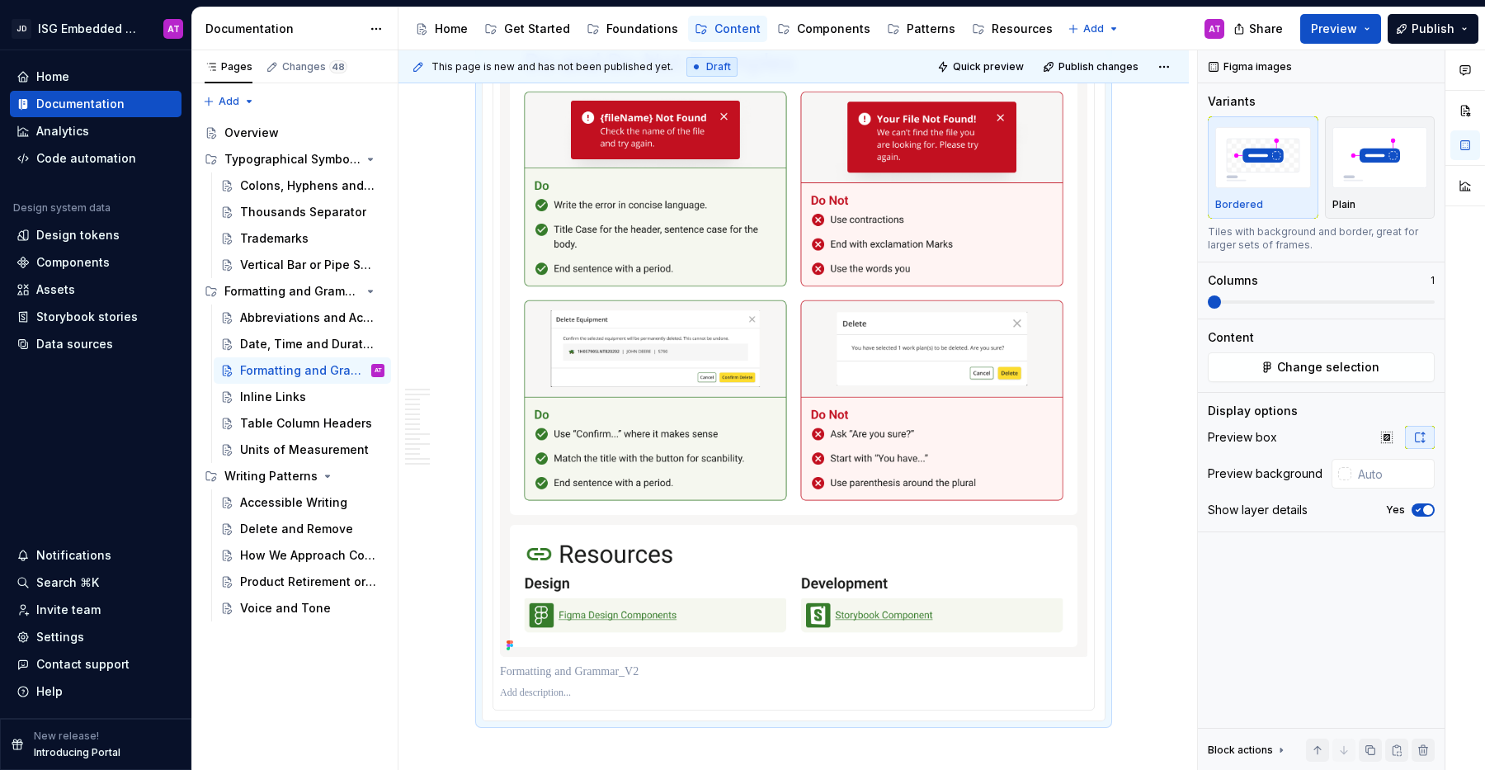
scroll to position [7021, 0]
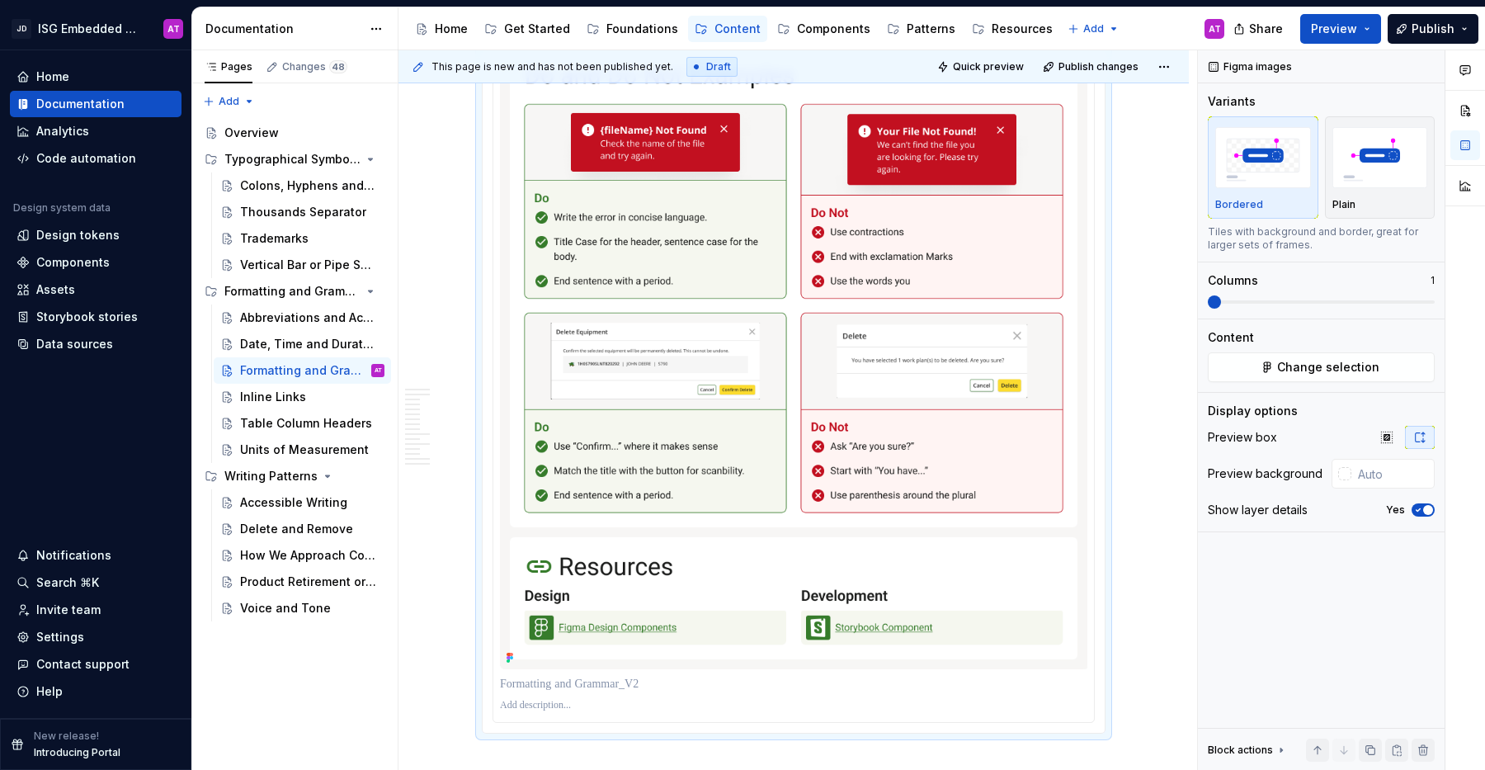
scroll to position [6956, 0]
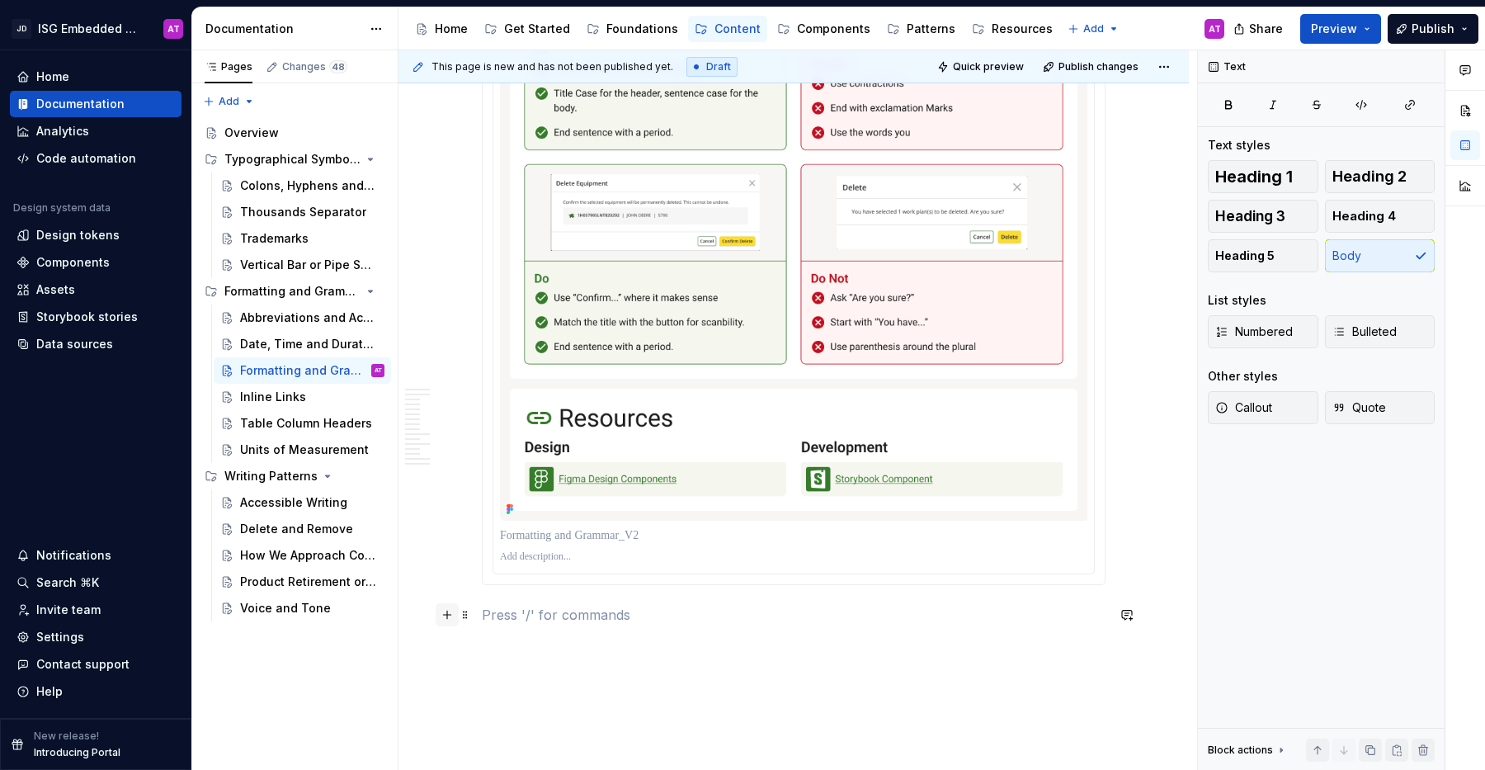
click at [445, 616] on button "button" at bounding box center [447, 614] width 23 height 23
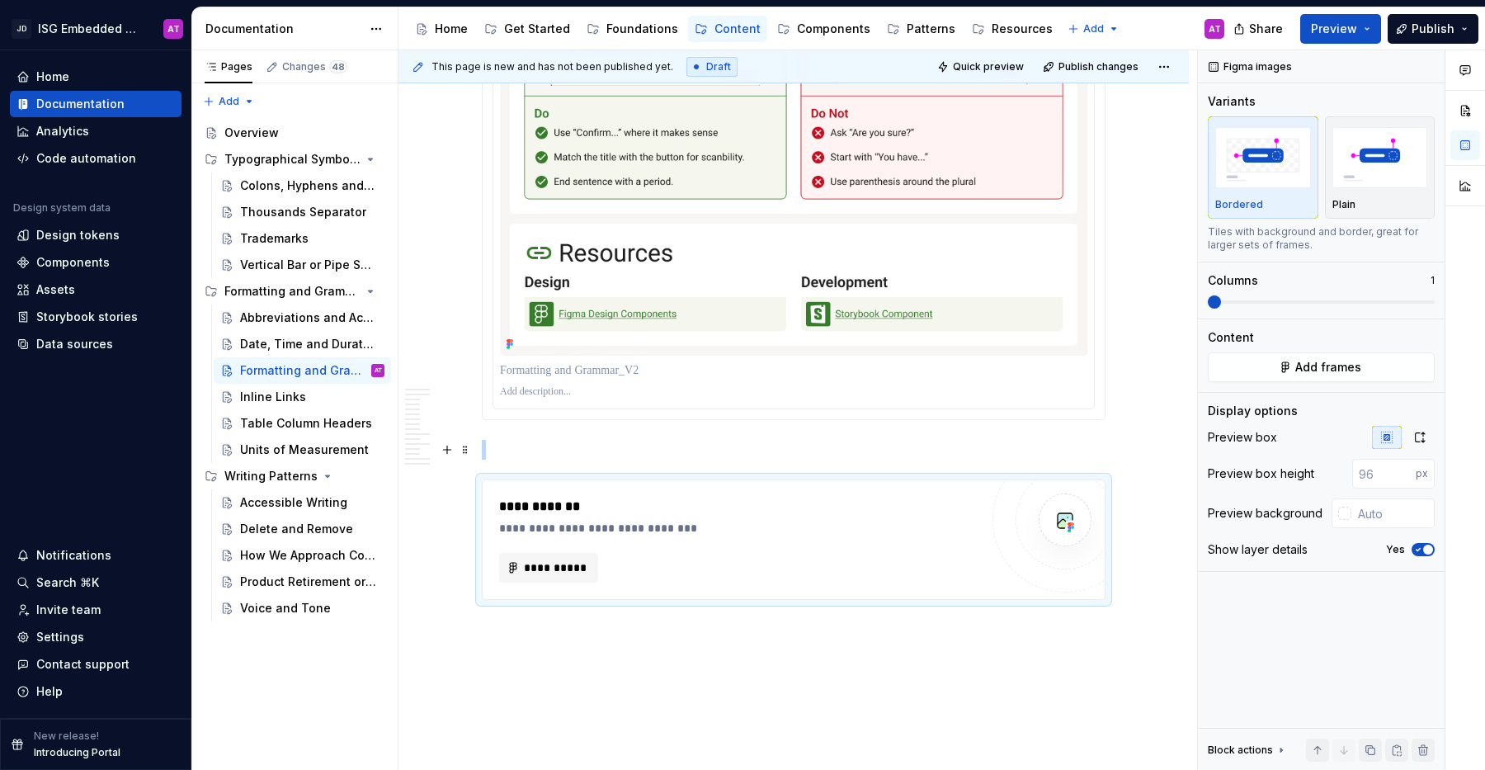
scroll to position [7200, 0]
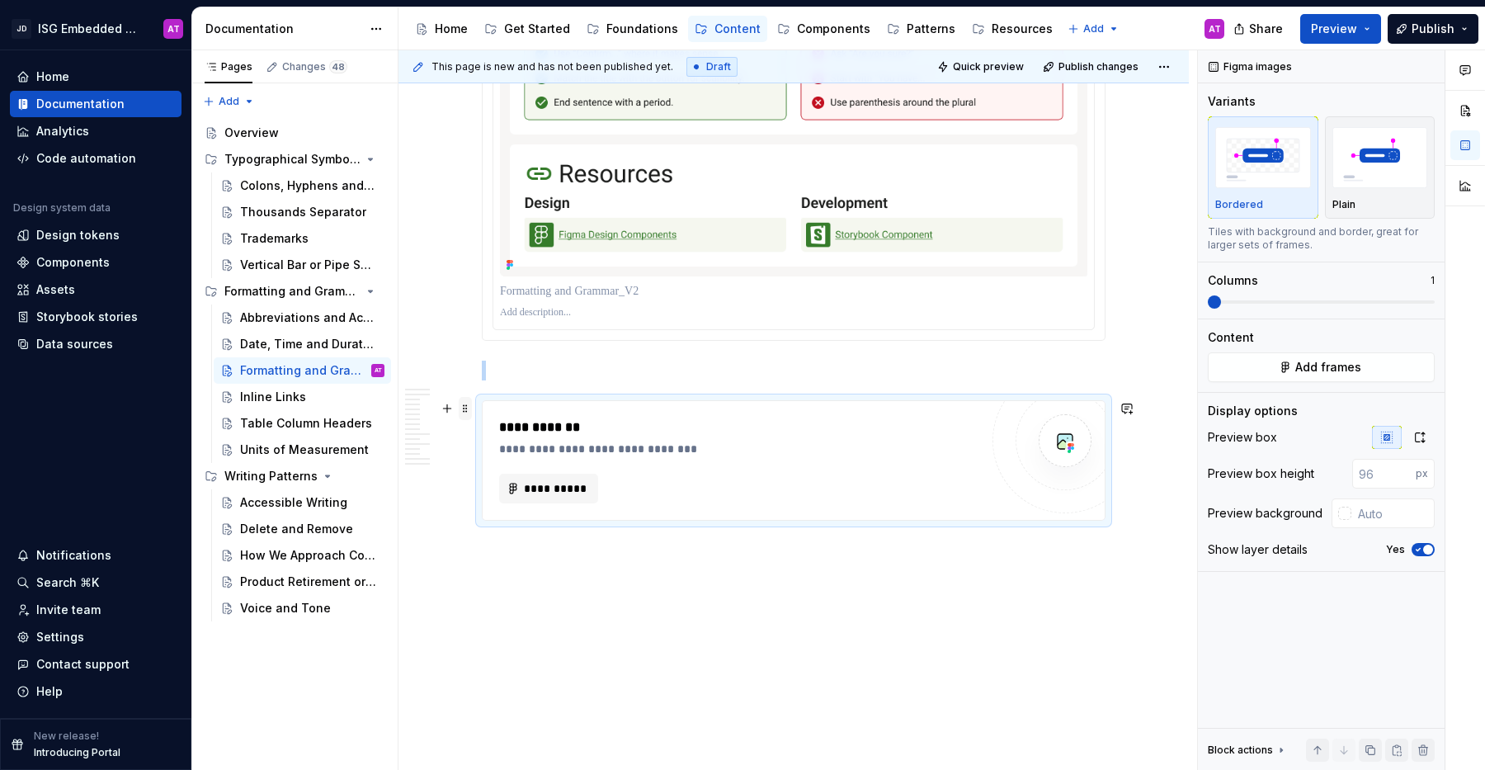
click at [466, 409] on span at bounding box center [465, 408] width 13 height 23
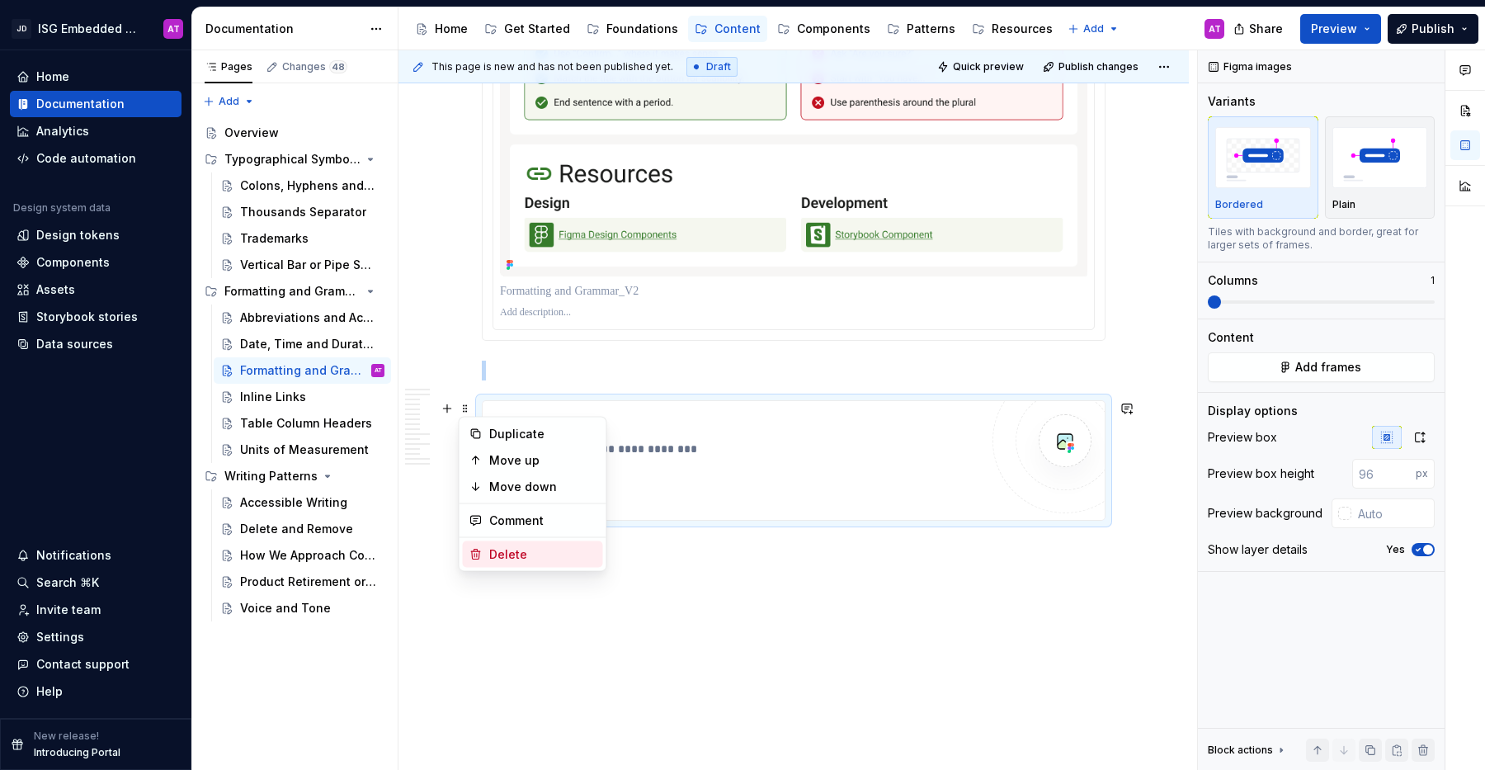
click at [531, 560] on div "Delete" at bounding box center [542, 554] width 107 height 17
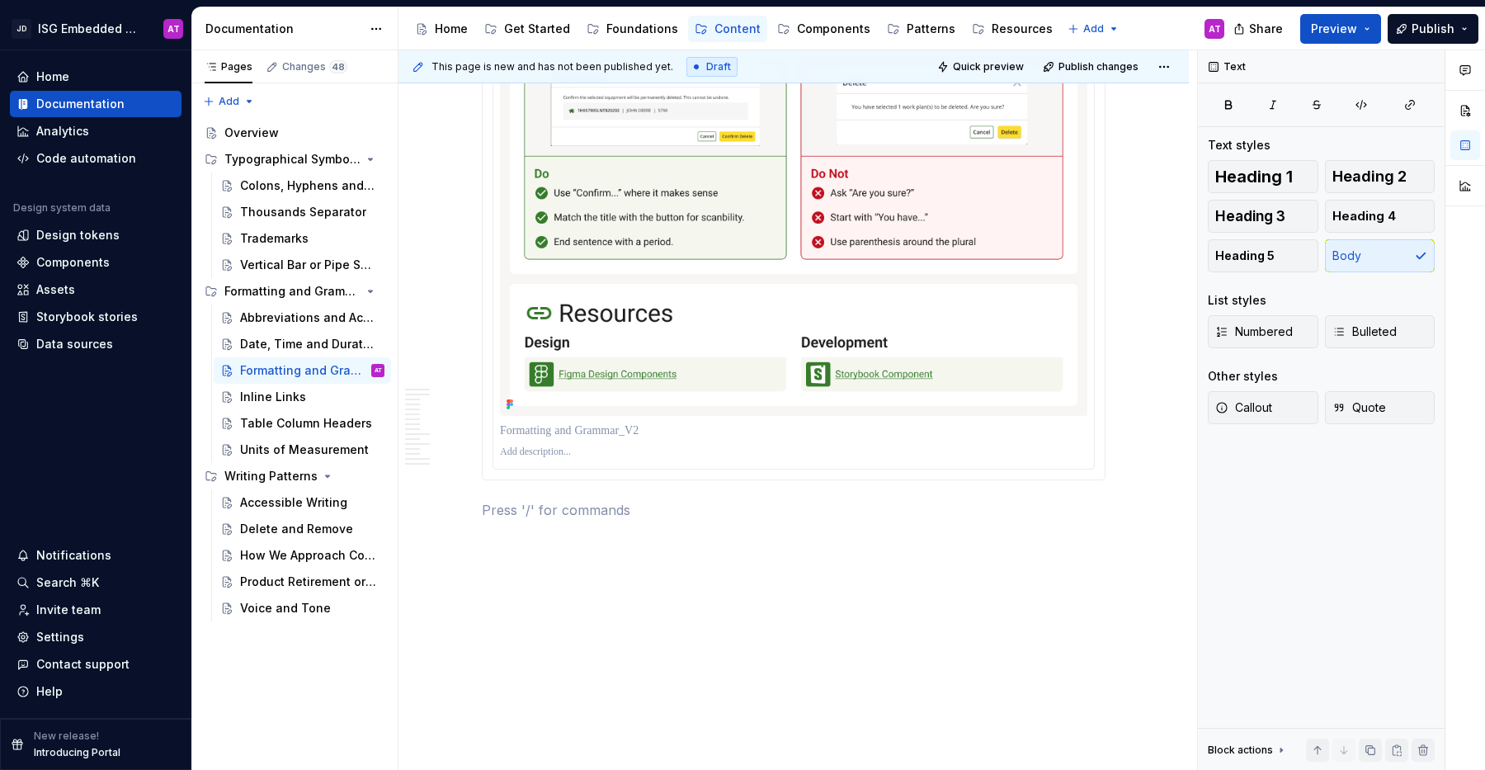
scroll to position [7060, 0]
click at [448, 509] on button "button" at bounding box center [447, 510] width 23 height 23
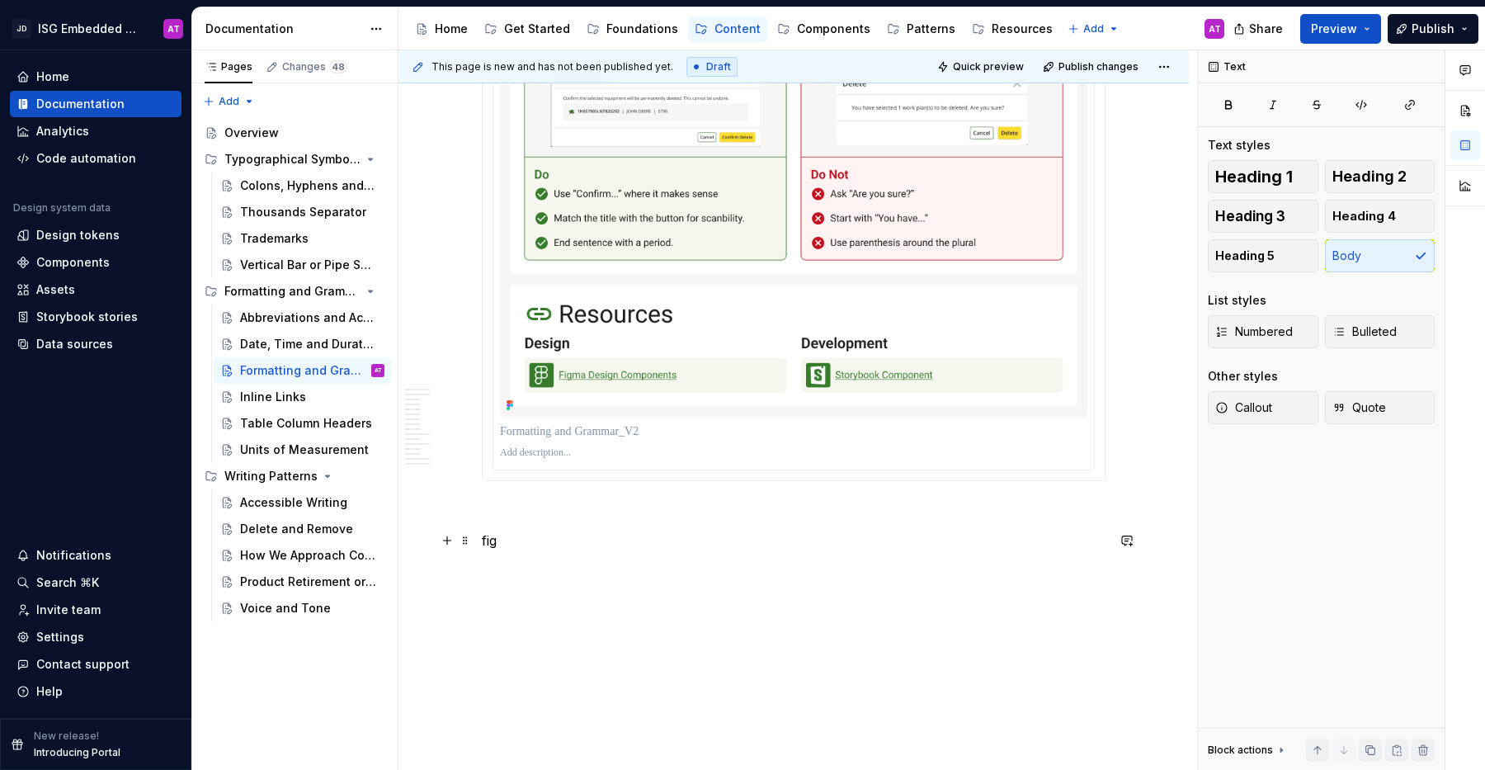
click at [525, 546] on p "fig" at bounding box center [794, 541] width 624 height 20
click at [452, 512] on button "button" at bounding box center [447, 510] width 23 height 23
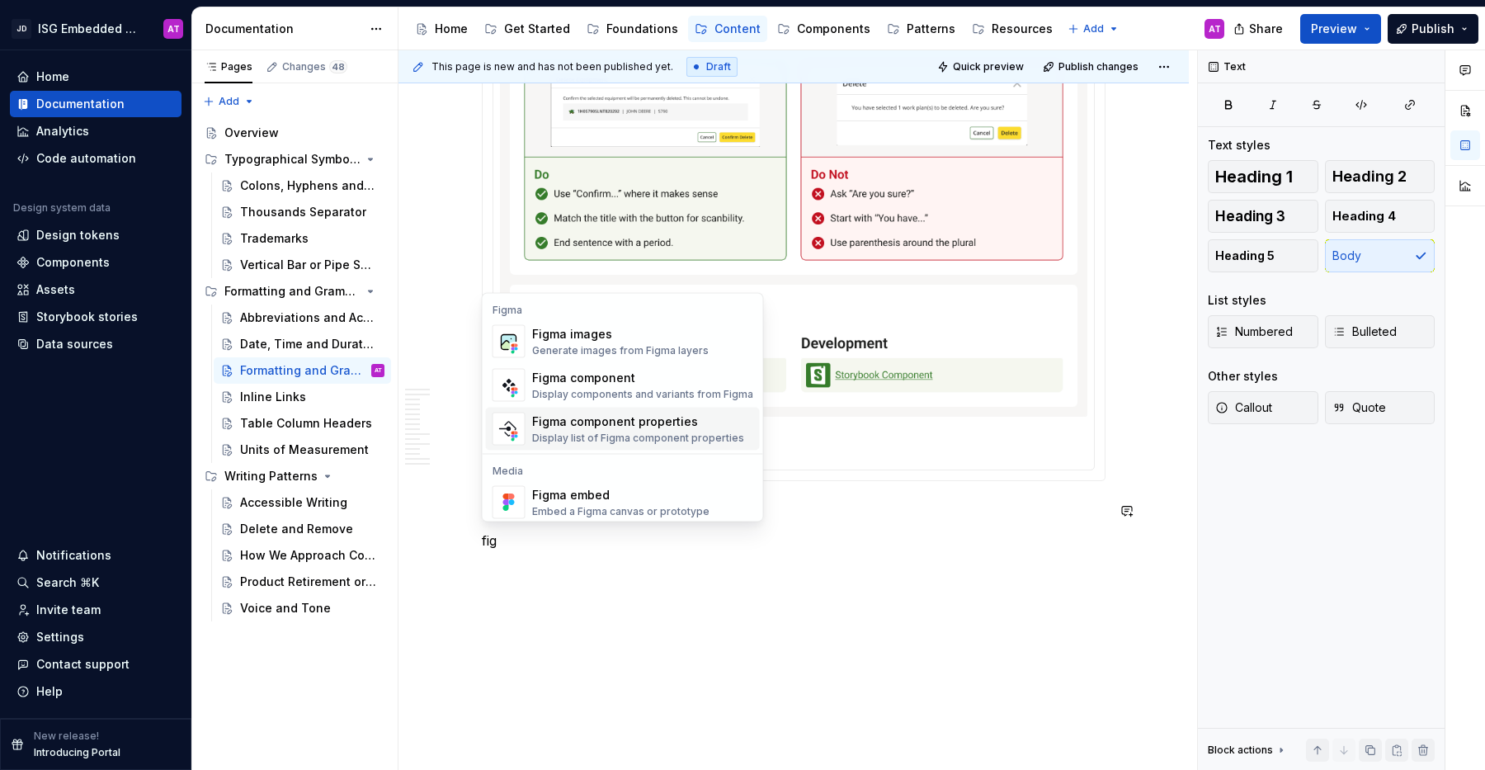
scroll to position [50, 0]
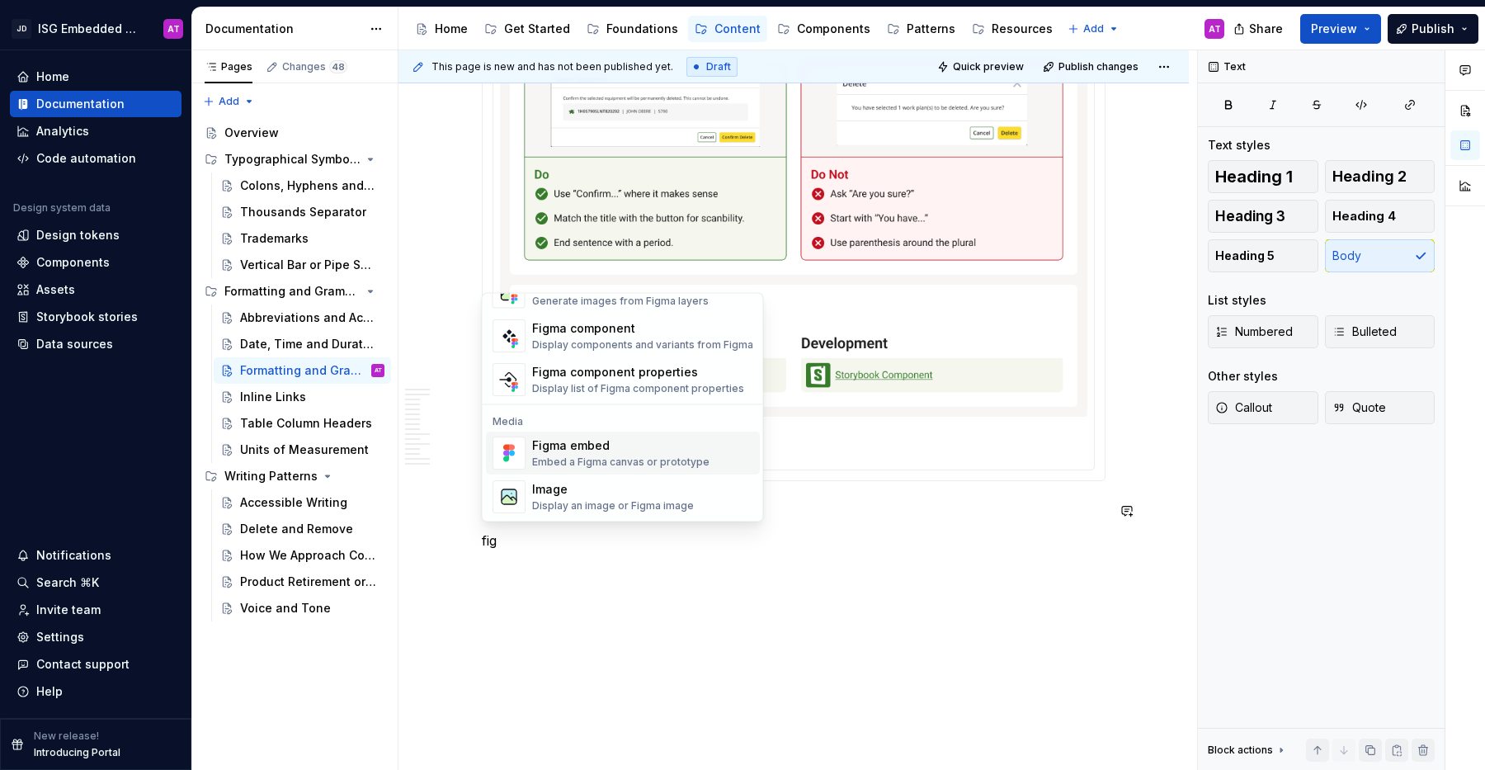
click at [590, 461] on div "Embed a Figma canvas or prototype" at bounding box center [620, 461] width 177 height 13
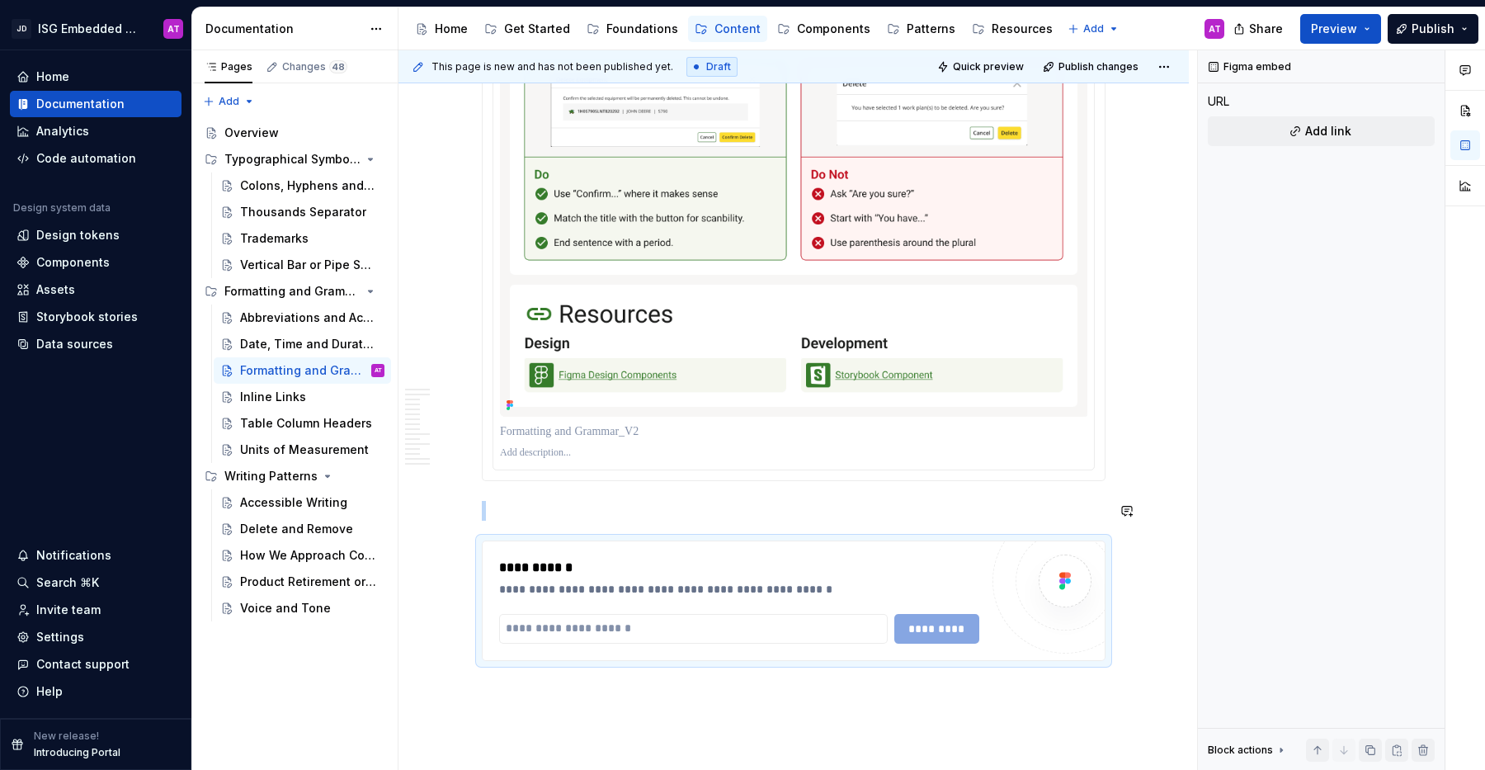
type textarea "*"
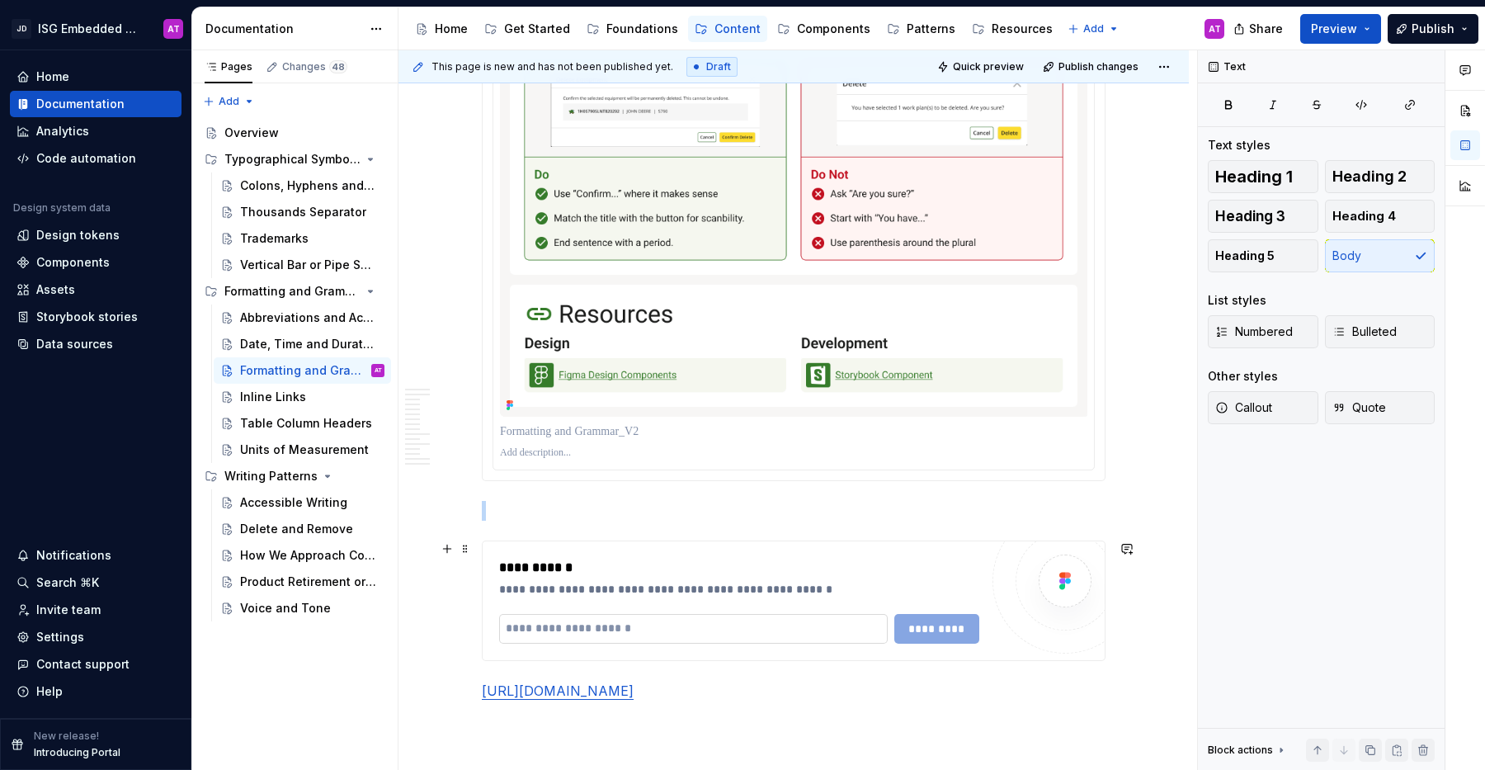
click at [664, 631] on input "text" at bounding box center [693, 629] width 389 height 30
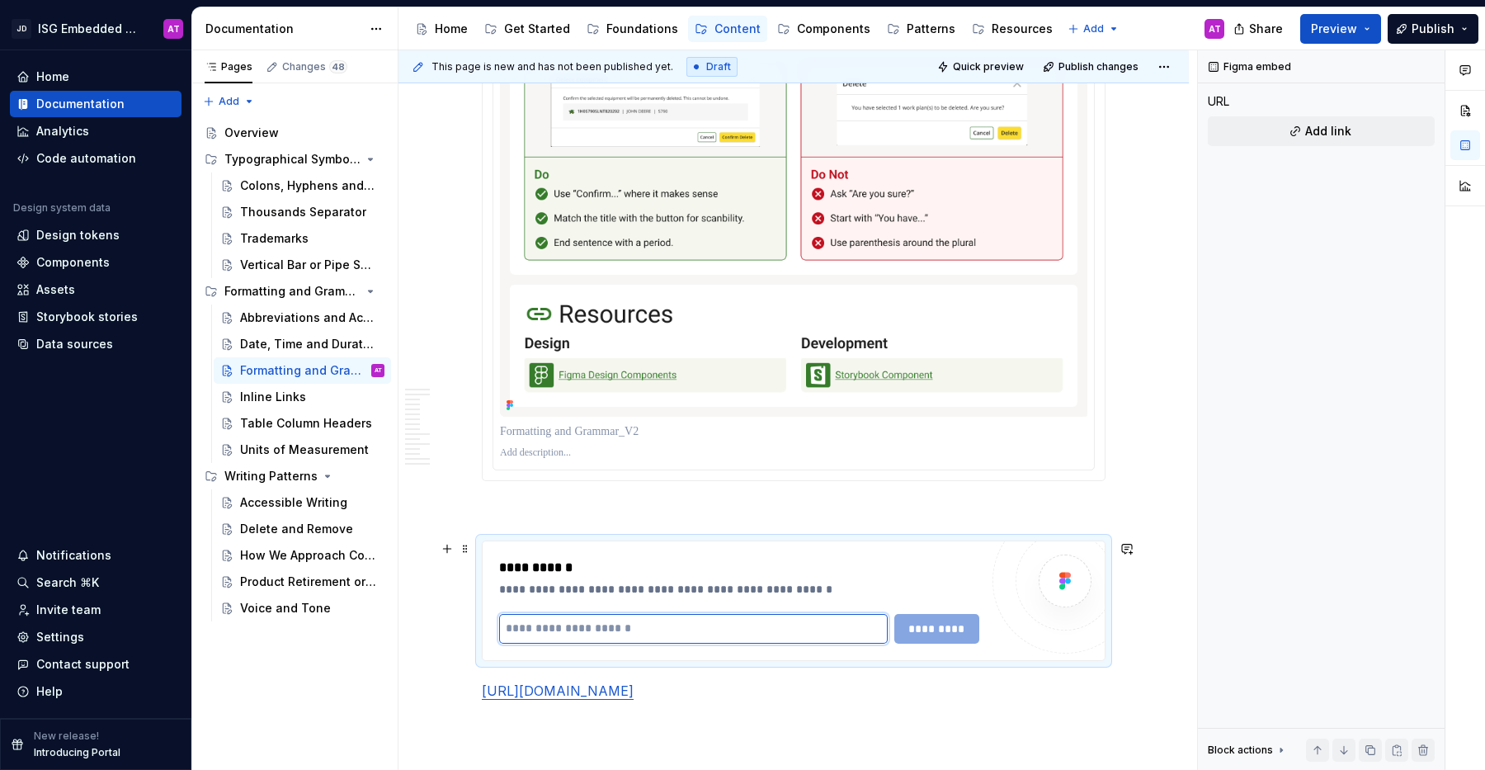
paste input "**********"
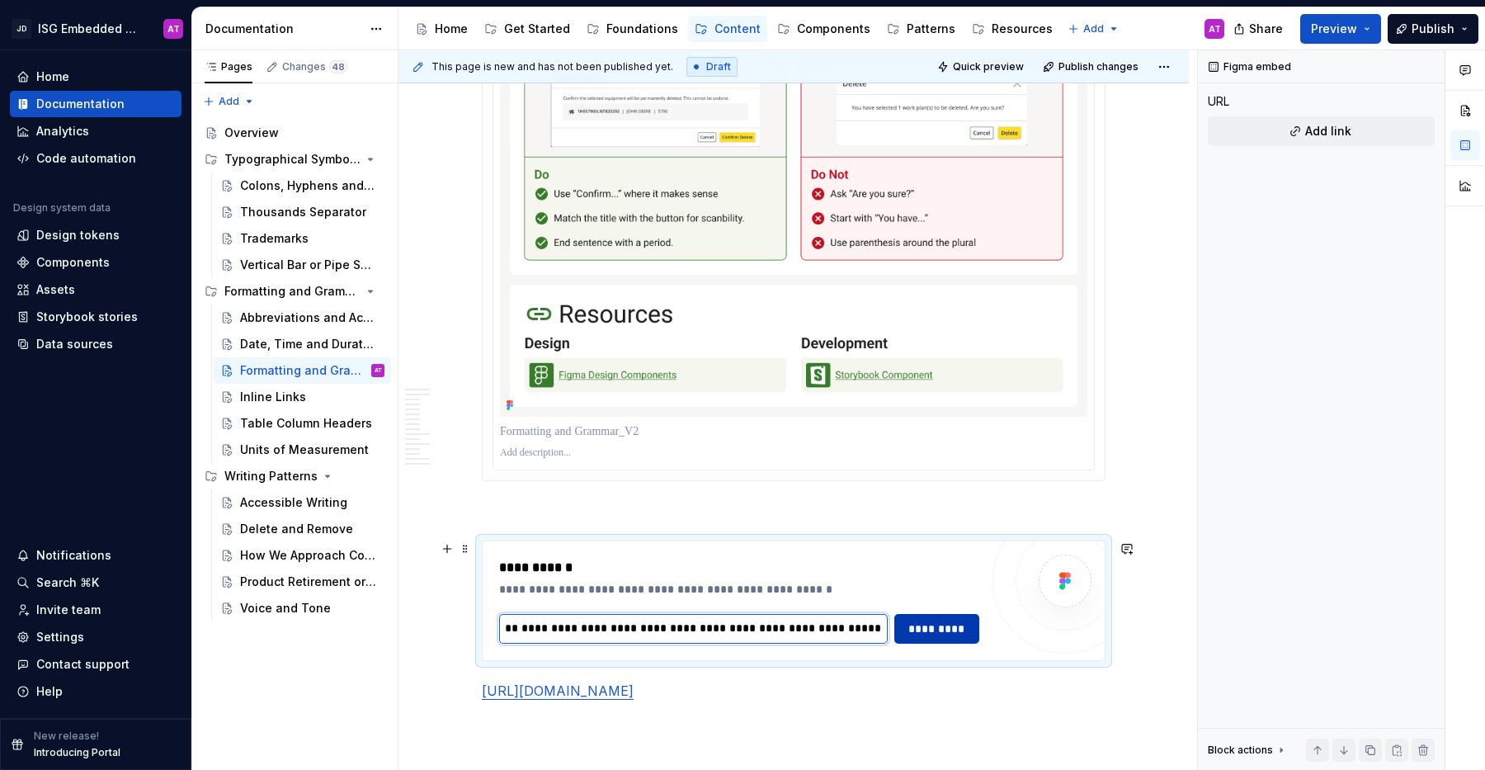
type input "**********"
click at [953, 635] on span "*********" at bounding box center [937, 628] width 64 height 17
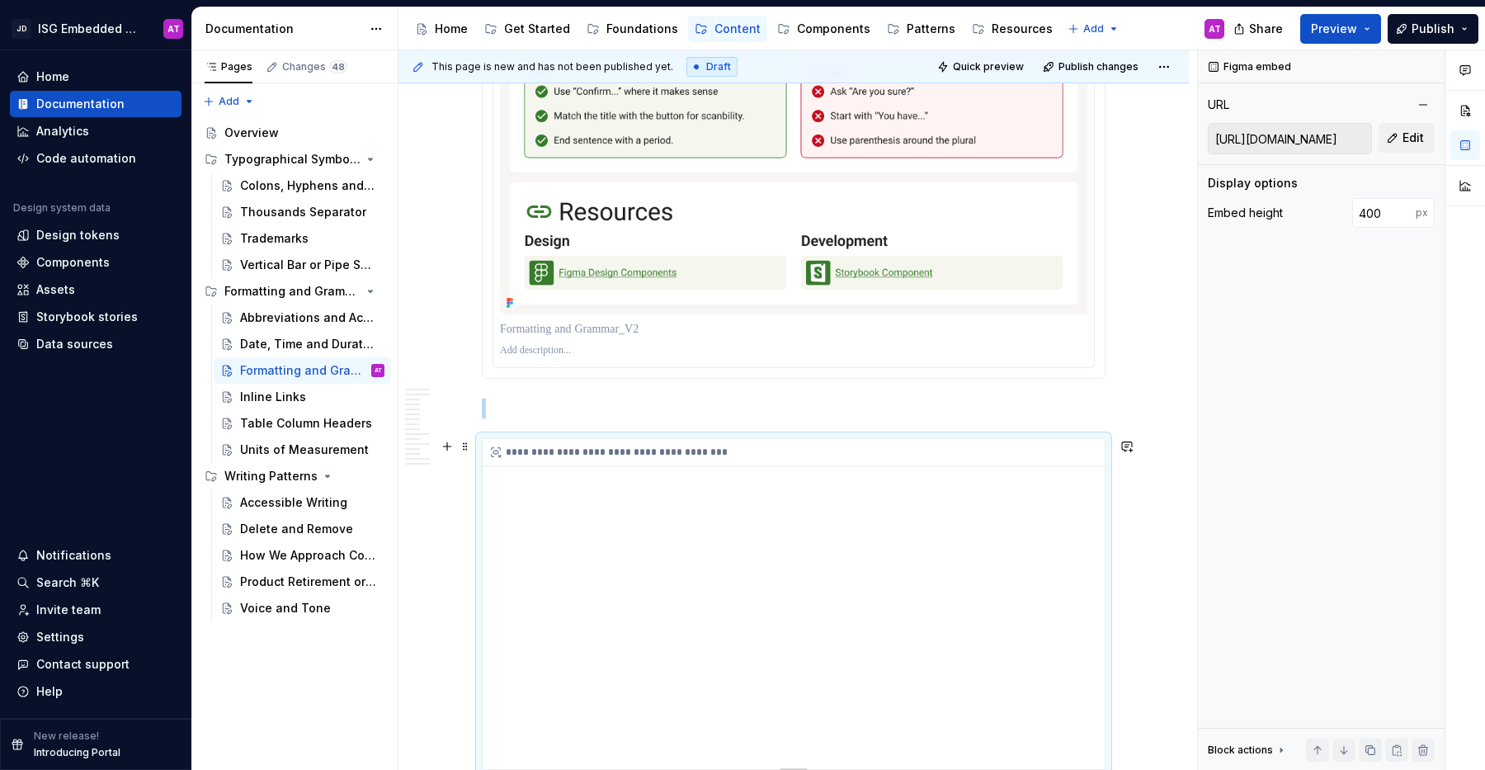
scroll to position [7472, 0]
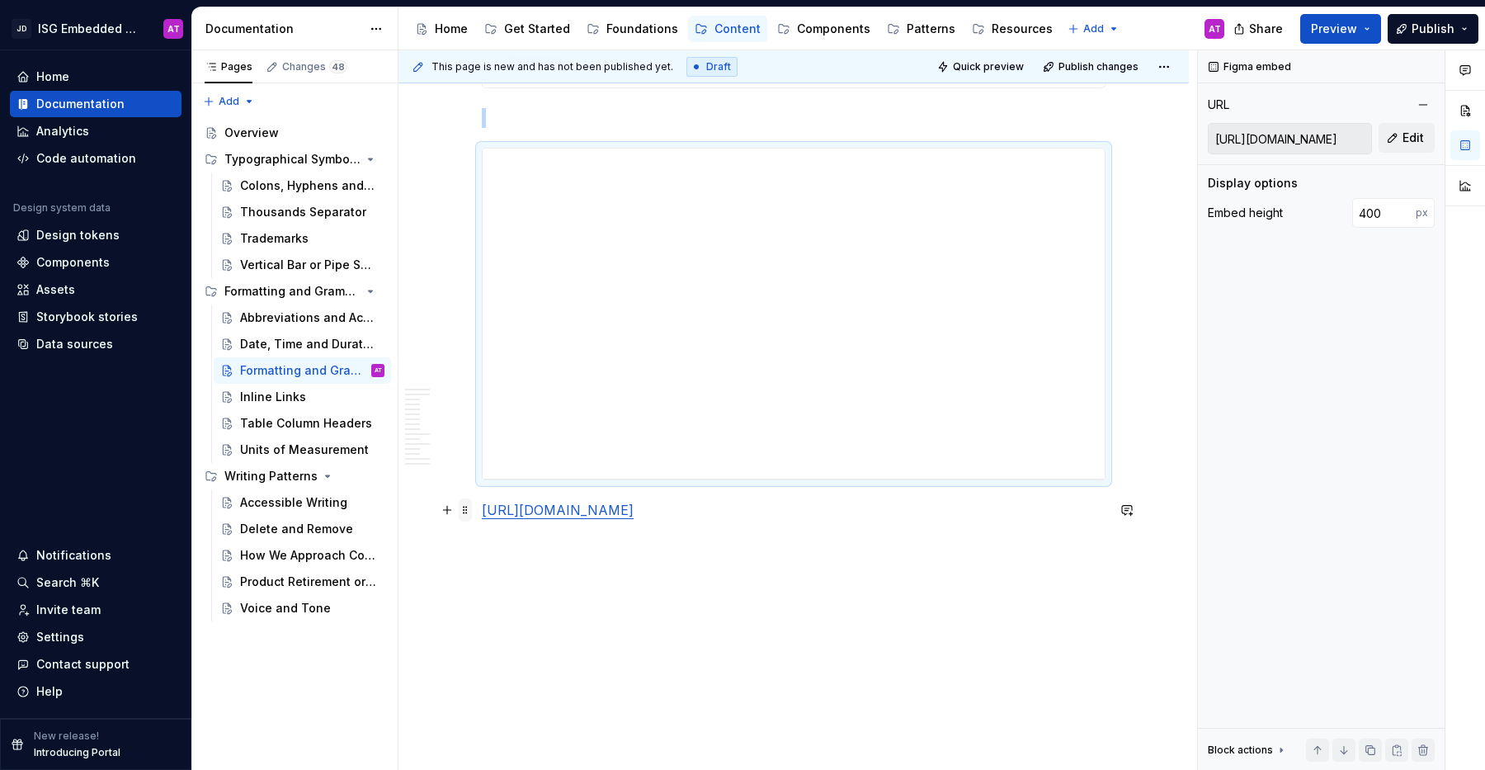
click at [464, 498] on span at bounding box center [465, 509] width 13 height 23
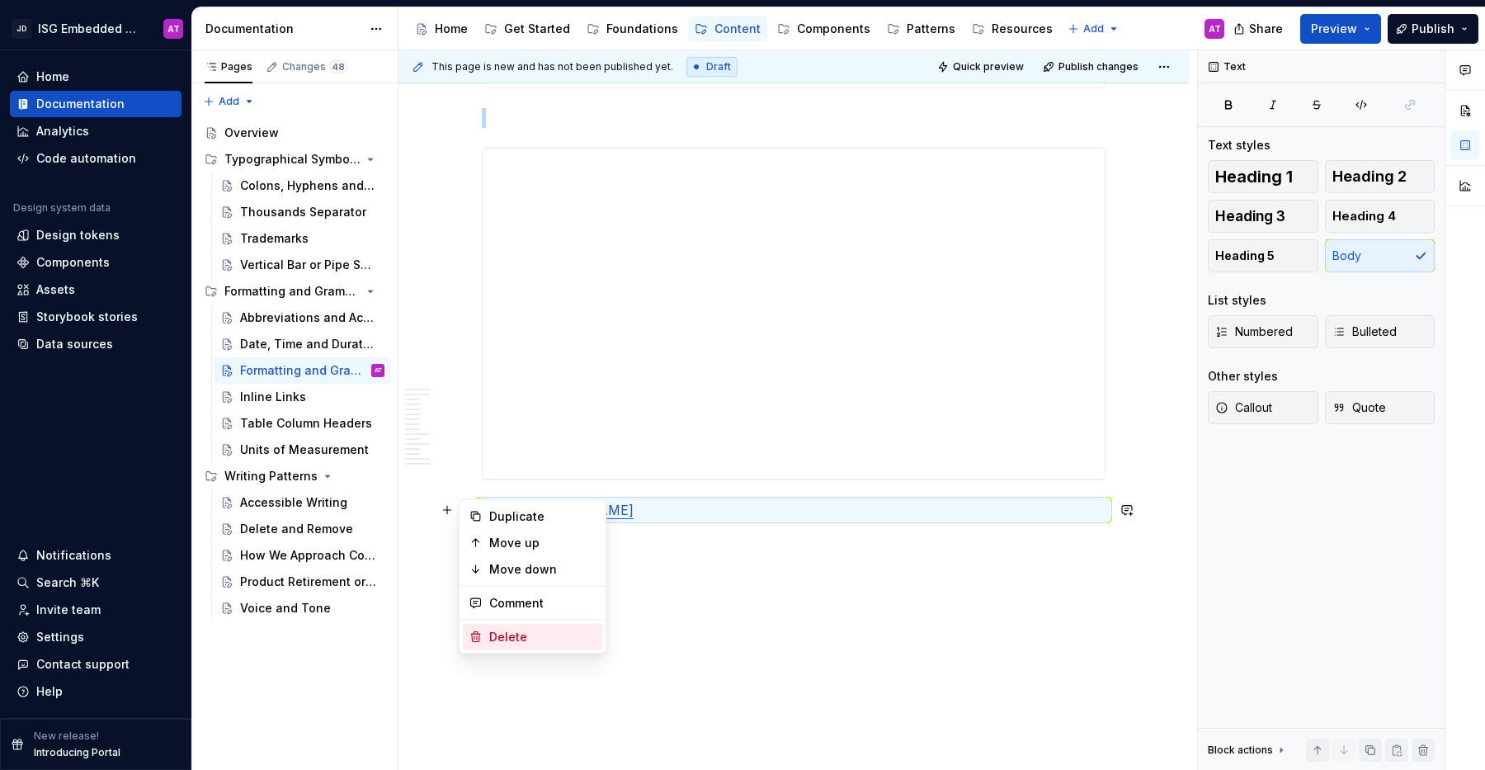
click at [511, 634] on div "Delete" at bounding box center [542, 637] width 107 height 17
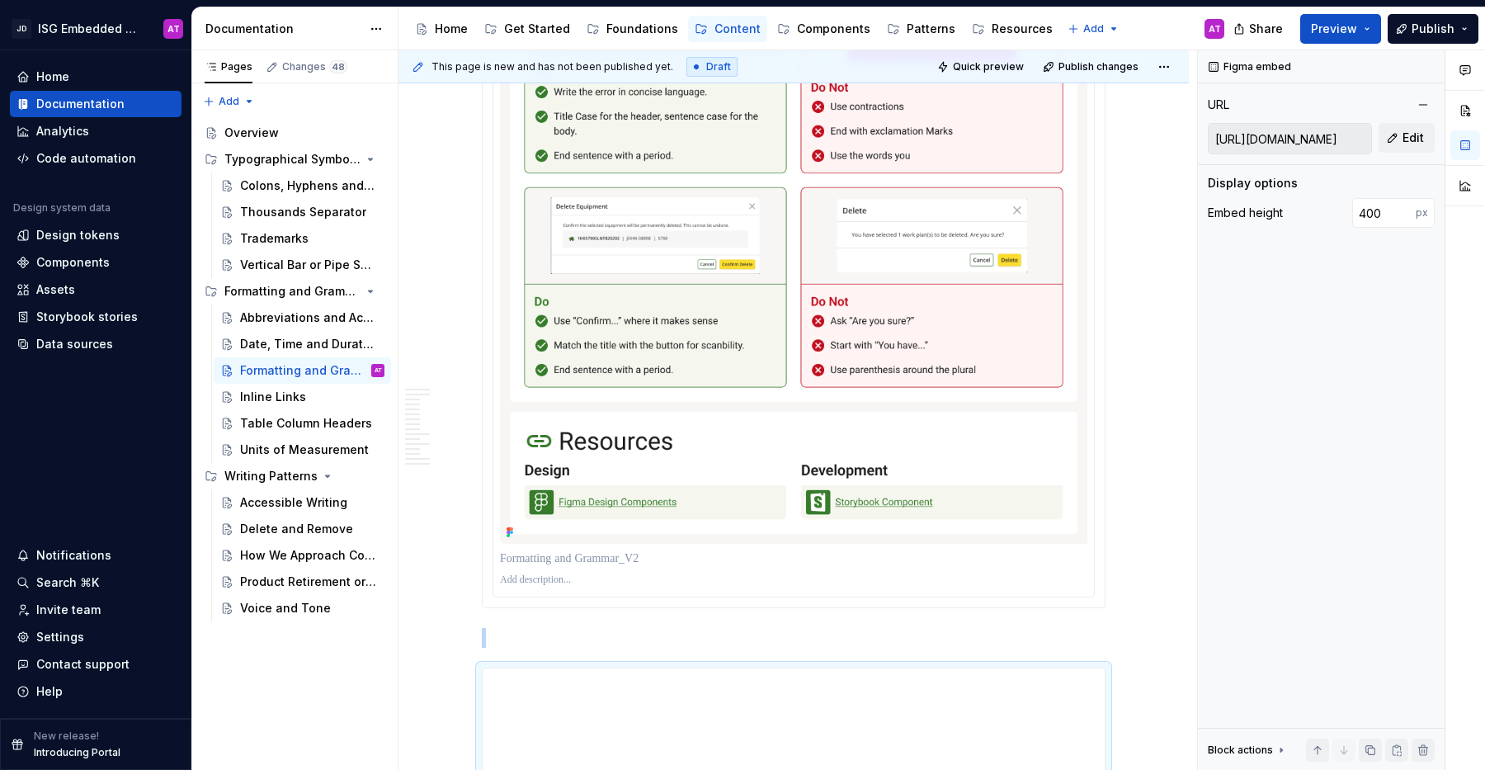
scroll to position [7412, 0]
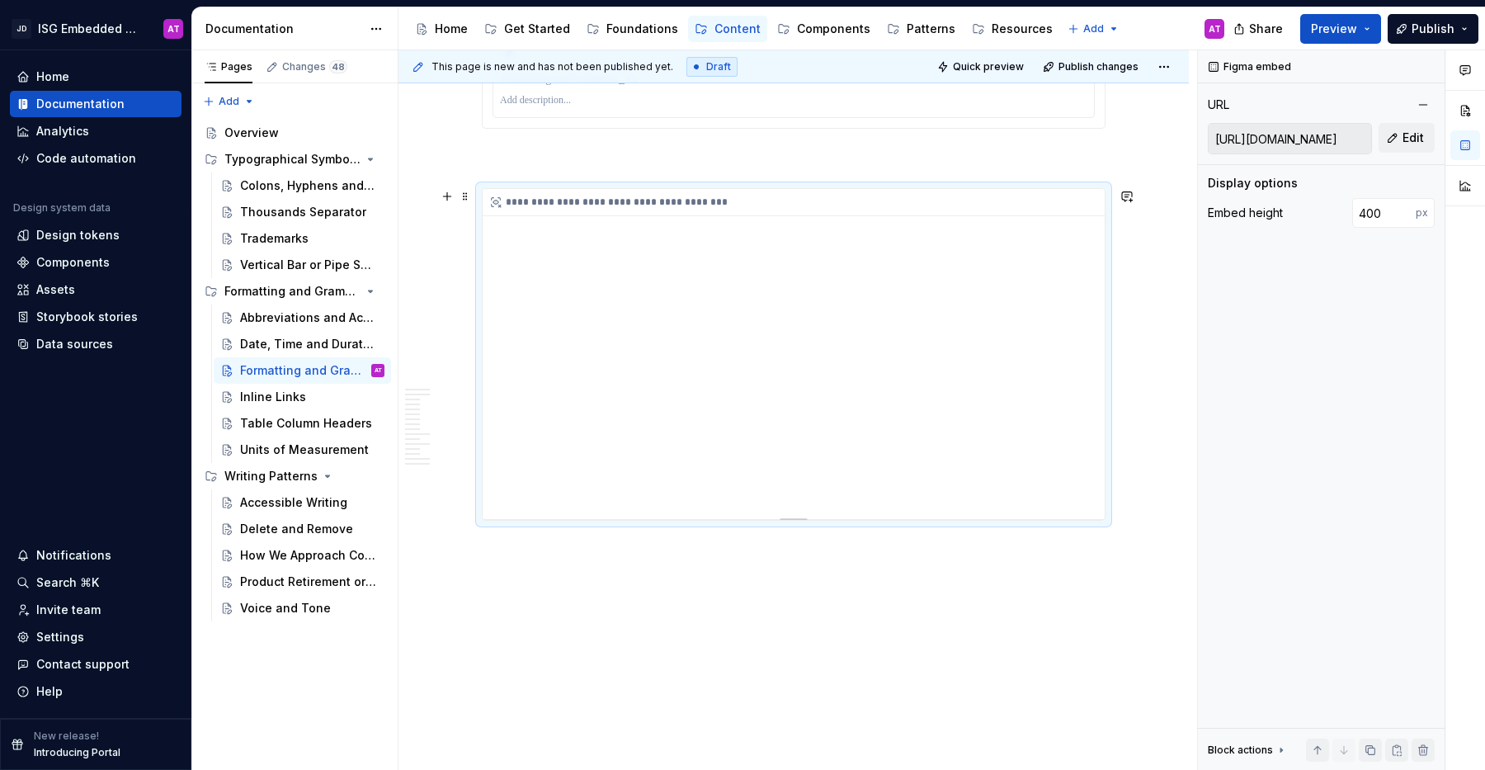
drag, startPoint x: 1098, startPoint y: 246, endPoint x: 1099, endPoint y: 345, distance: 99.0
click at [1099, 345] on div "**********" at bounding box center [794, 354] width 622 height 330
drag, startPoint x: 944, startPoint y: 513, endPoint x: 988, endPoint y: 502, distance: 45.8
click at [985, 511] on div "**********" at bounding box center [794, 354] width 622 height 330
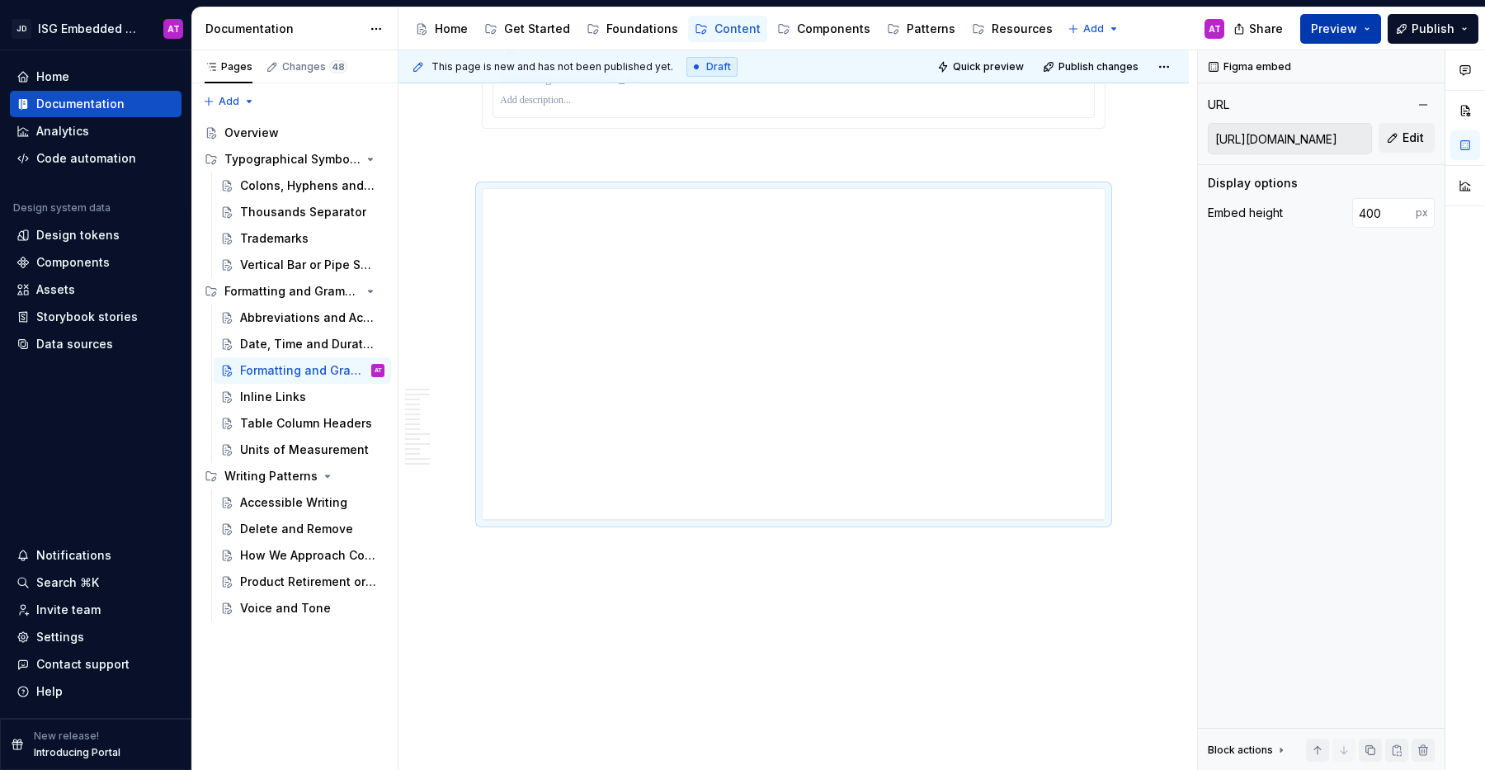
click at [1378, 31] on button "Preview" at bounding box center [1340, 29] width 81 height 30
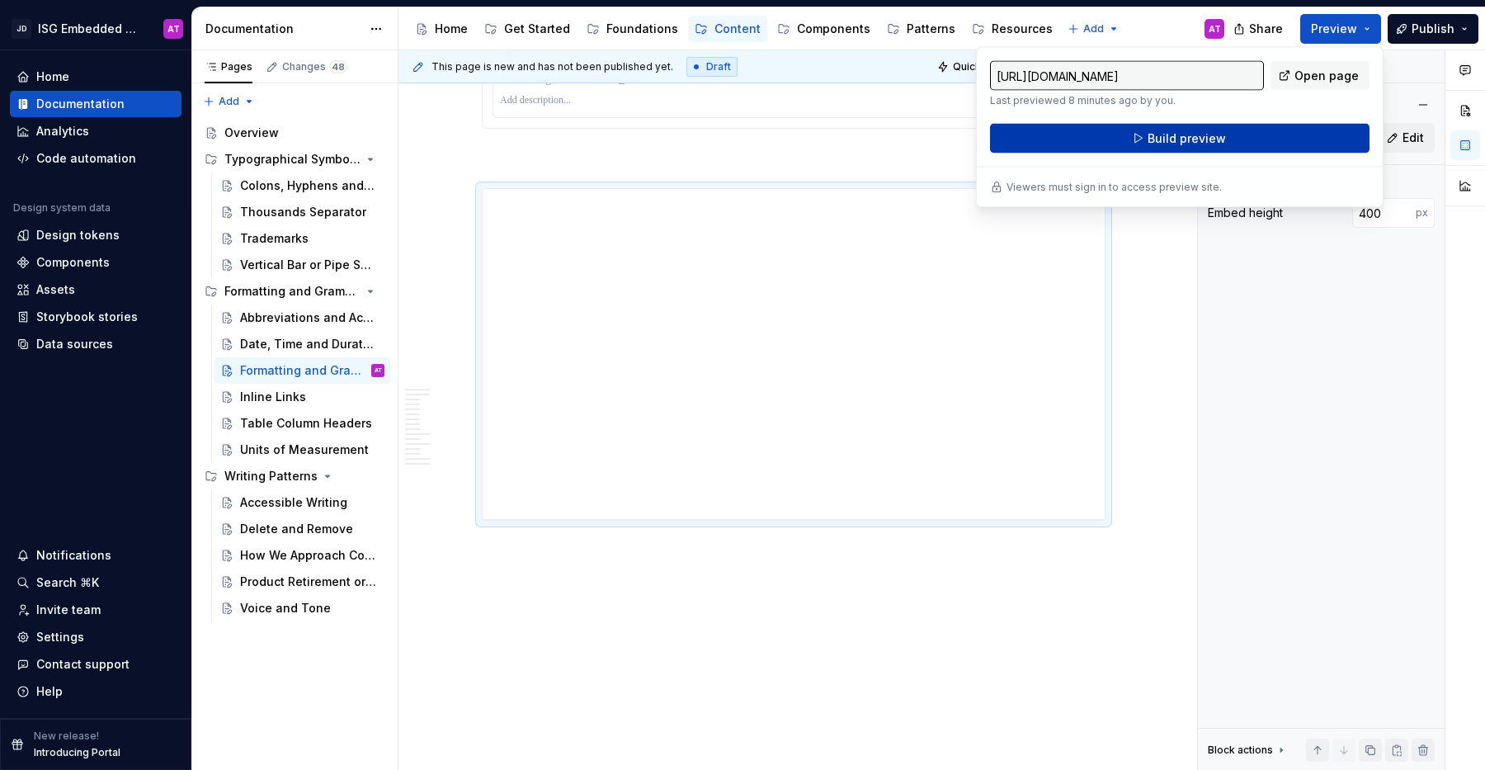
click at [1233, 138] on button "Build preview" at bounding box center [1180, 139] width 380 height 30
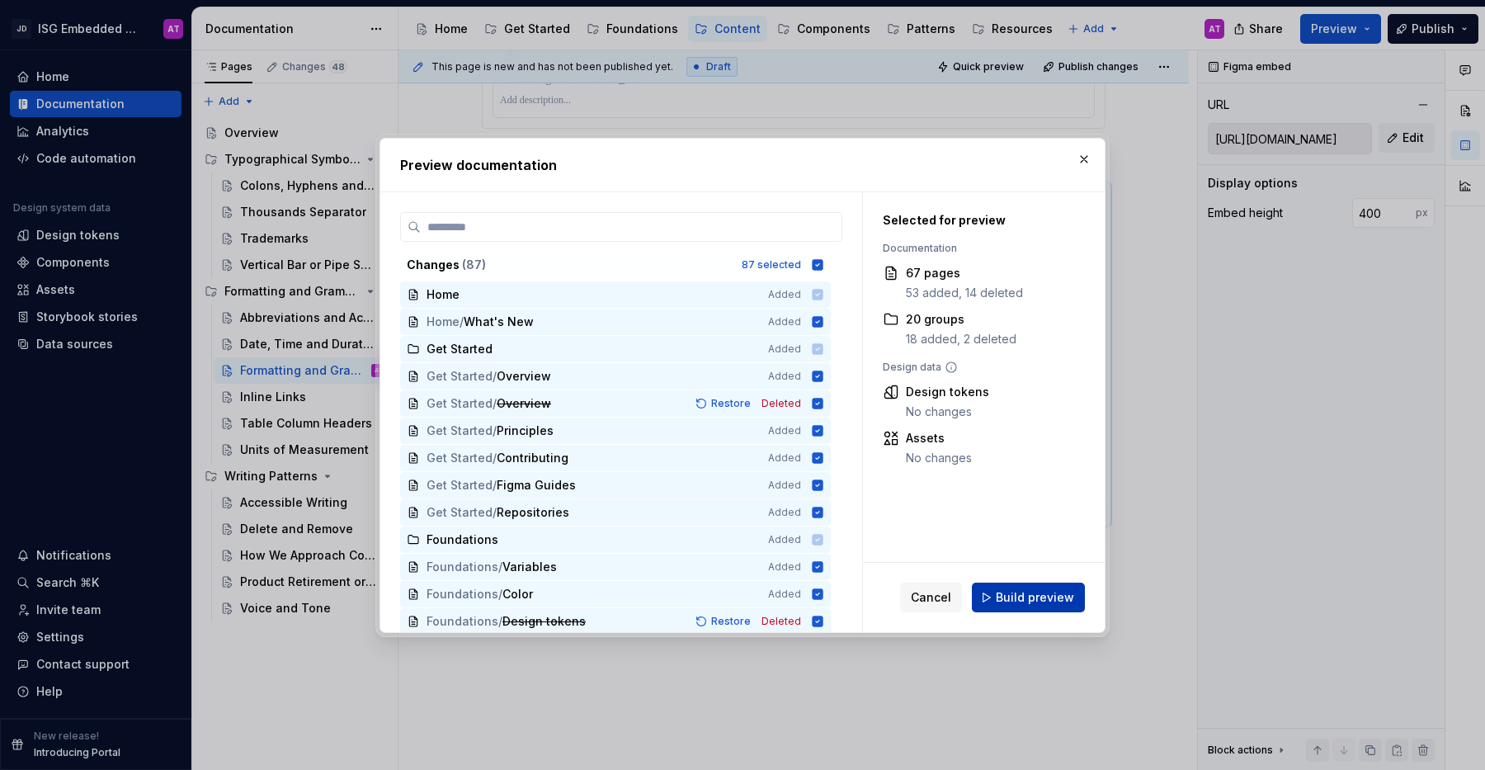
click at [1054, 604] on span "Build preview" at bounding box center [1035, 597] width 78 height 17
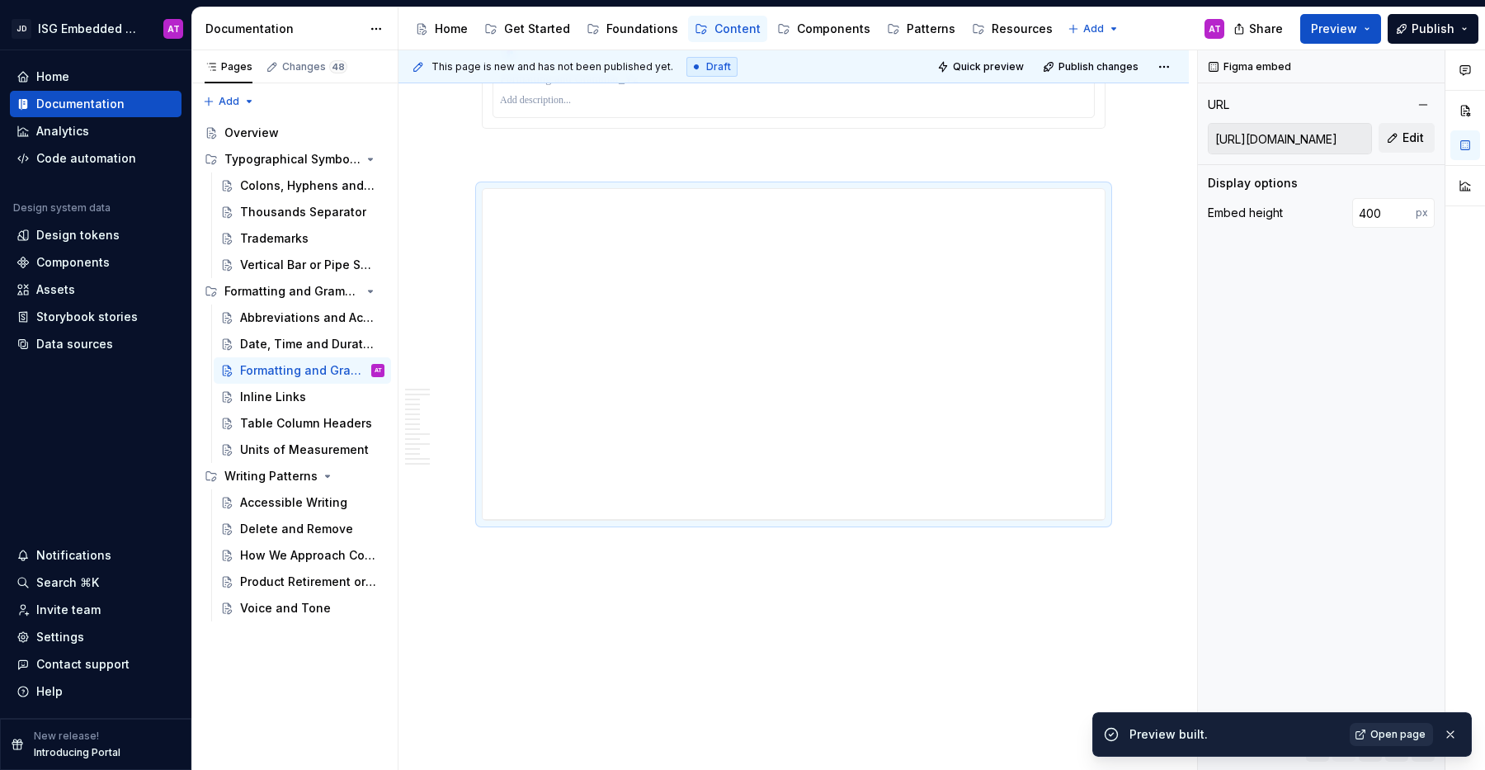
click at [1365, 730] on link "Open page" at bounding box center [1391, 734] width 83 height 23
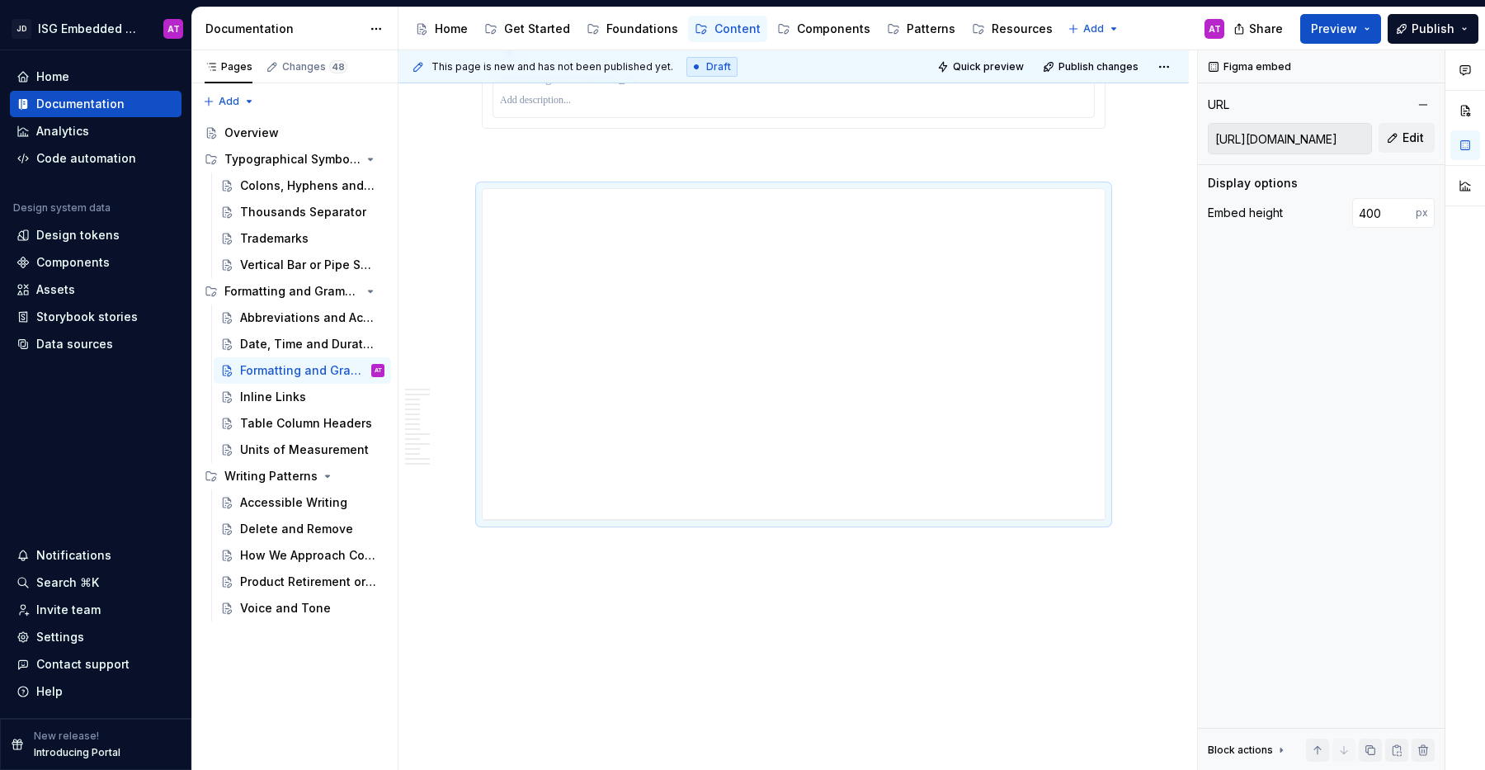
type textarea "*"
